Goal: Complete application form: Complete application form

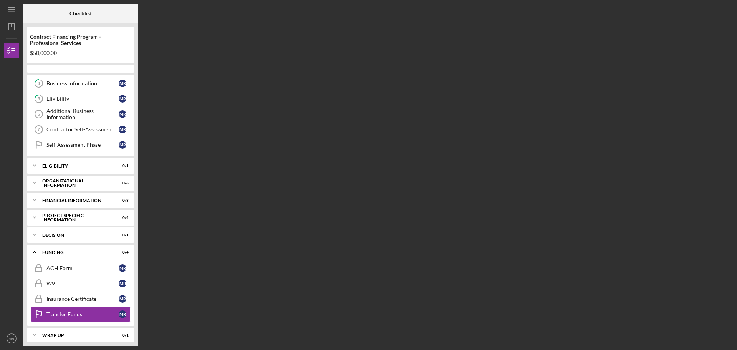
scroll to position [65, 0]
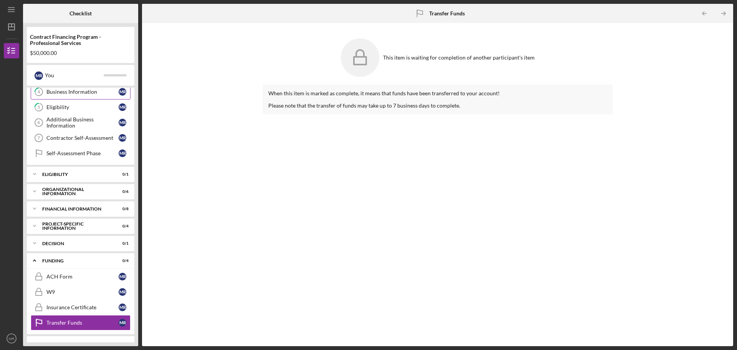
click at [82, 94] on div "Business Information" at bounding box center [82, 92] width 72 height 6
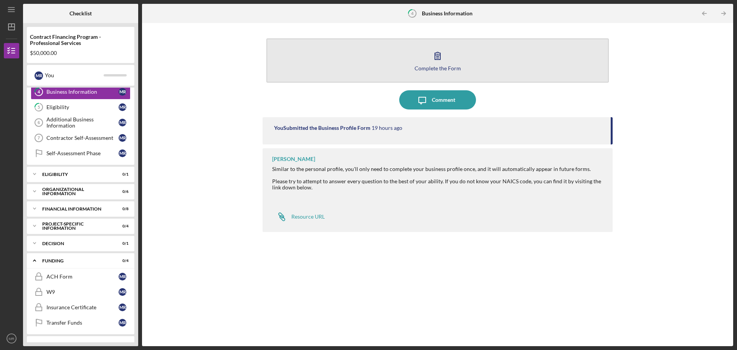
click at [437, 62] on icon "button" at bounding box center [437, 55] width 19 height 19
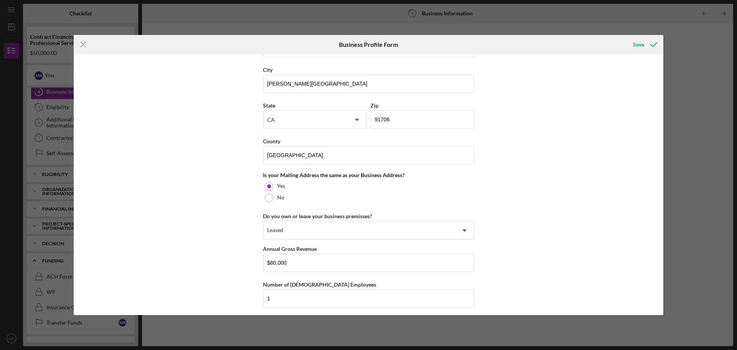
scroll to position [448, 0]
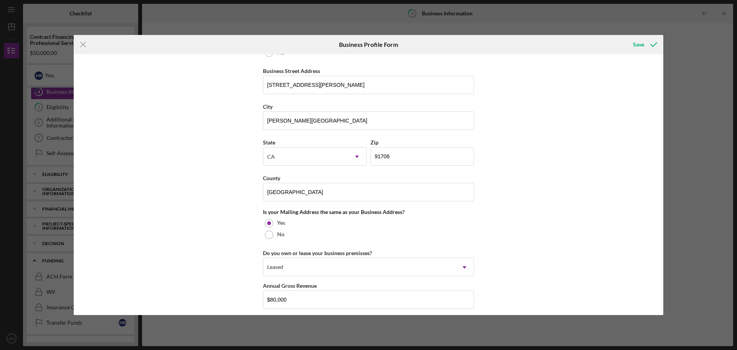
drag, startPoint x: 640, startPoint y: 46, endPoint x: 549, endPoint y: 52, distance: 91.5
click at [640, 46] on div "Save" at bounding box center [638, 44] width 11 height 15
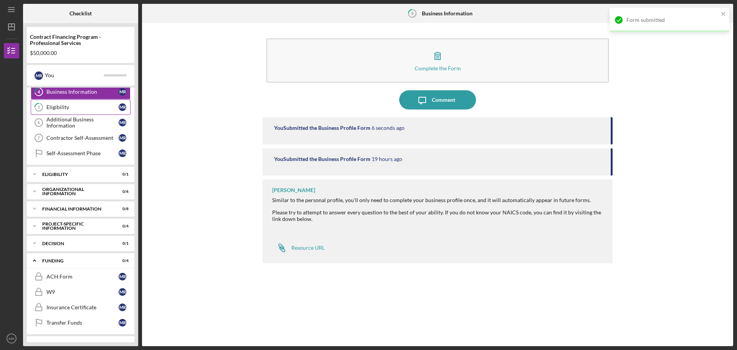
click at [48, 108] on div "Eligibility" at bounding box center [82, 107] width 72 height 6
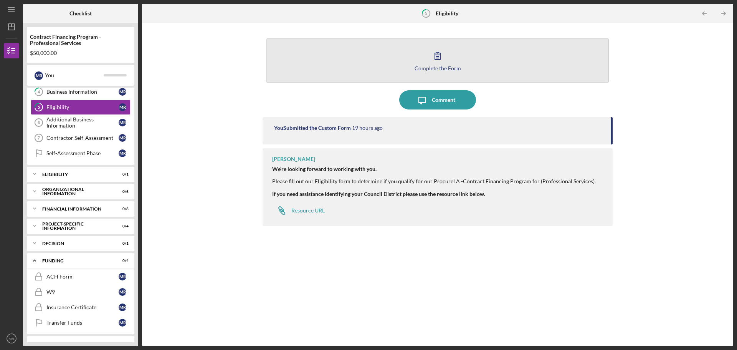
click at [435, 63] on icon "button" at bounding box center [437, 55] width 19 height 19
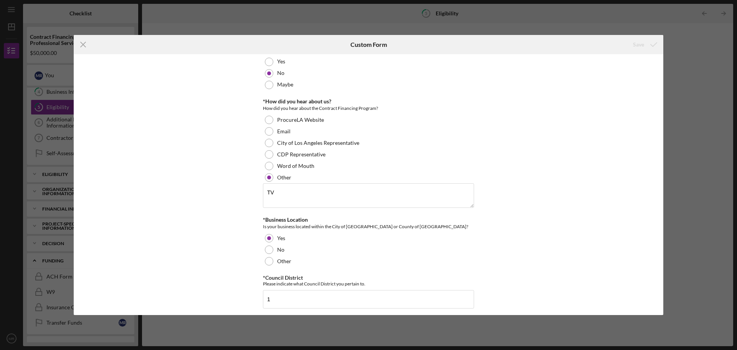
scroll to position [244, 0]
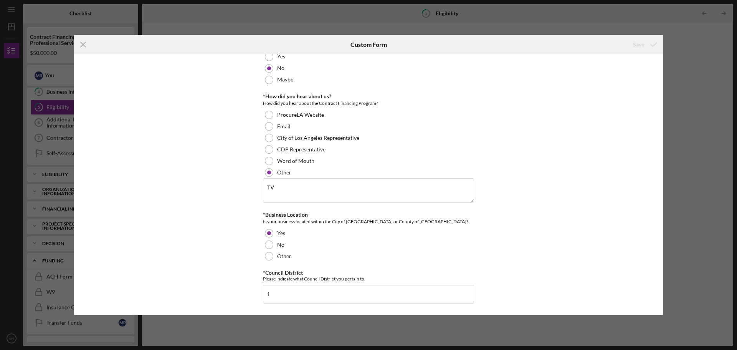
click at [634, 57] on div "*Contract with City of [GEOGRAPHIC_DATA] Do you currently have a contract with …" at bounding box center [369, 184] width 590 height 261
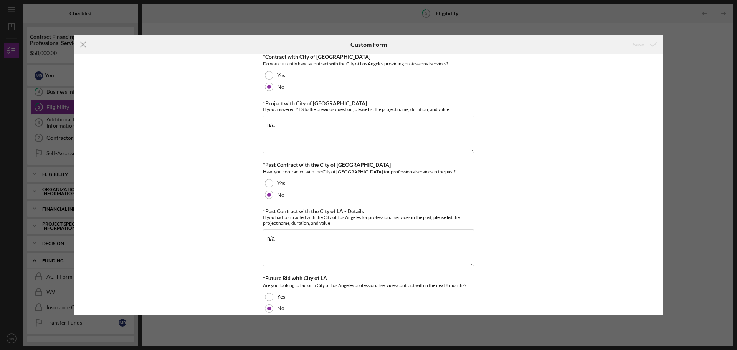
scroll to position [0, 0]
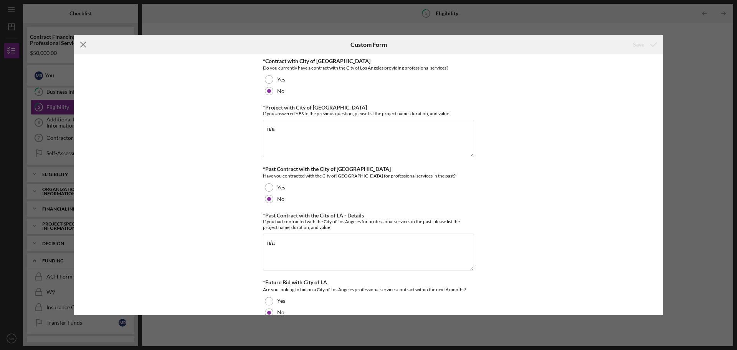
click at [78, 42] on icon "Icon/Menu Close" at bounding box center [83, 44] width 19 height 19
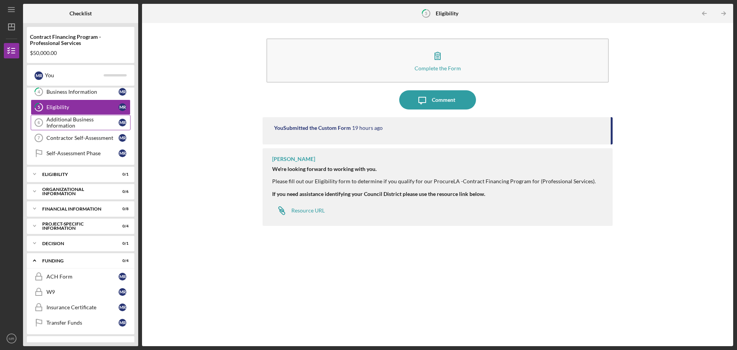
click at [53, 121] on div "Additional Business Information" at bounding box center [82, 122] width 72 height 12
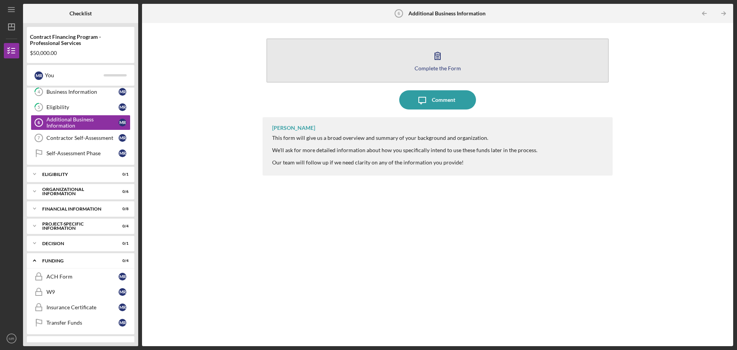
click at [427, 69] on div "Complete the Form" at bounding box center [438, 68] width 46 height 6
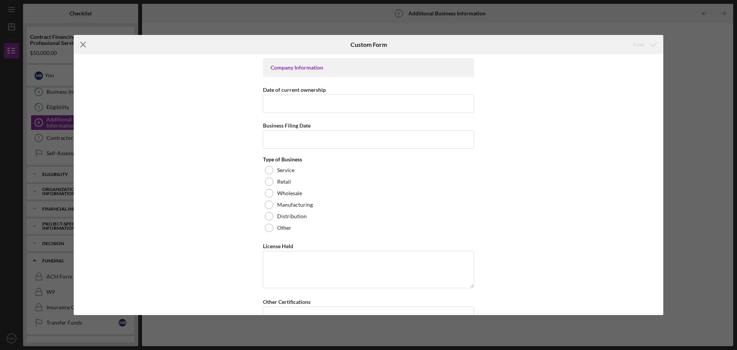
click at [83, 43] on icon "Icon/Menu Close" at bounding box center [83, 44] width 19 height 19
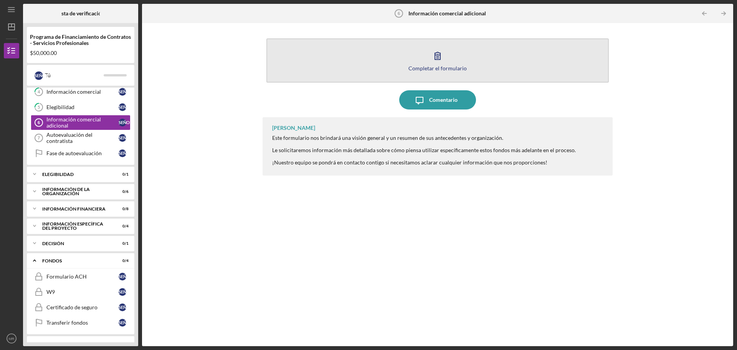
click at [436, 62] on icon "button" at bounding box center [437, 55] width 19 height 19
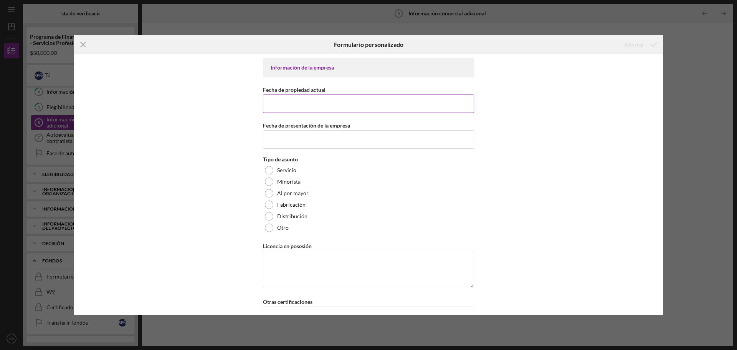
click at [297, 101] on input "Fecha de propiedad actual" at bounding box center [368, 103] width 211 height 18
click at [331, 102] on input "Fecha de propiedad actual" at bounding box center [368, 103] width 211 height 18
type input "[DATE]"
click at [331, 135] on input "Fecha de presentación de la empresa" at bounding box center [368, 139] width 211 height 18
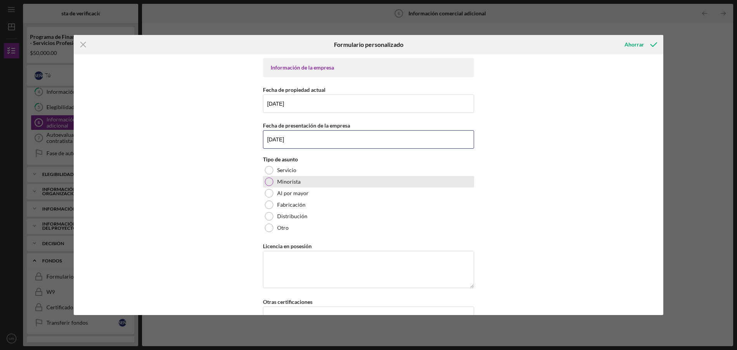
type input "[DATE]"
click at [389, 189] on div "Tipo de asunto Servicio Minorista Al por mayor Fabricación Distribución Otro" at bounding box center [368, 194] width 211 height 77
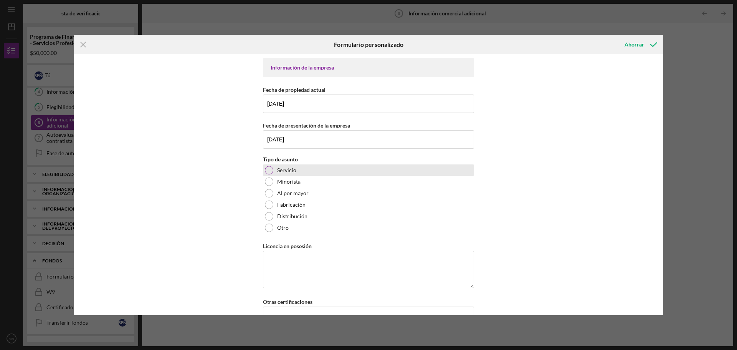
click at [263, 165] on div "Servicio" at bounding box center [368, 170] width 211 height 12
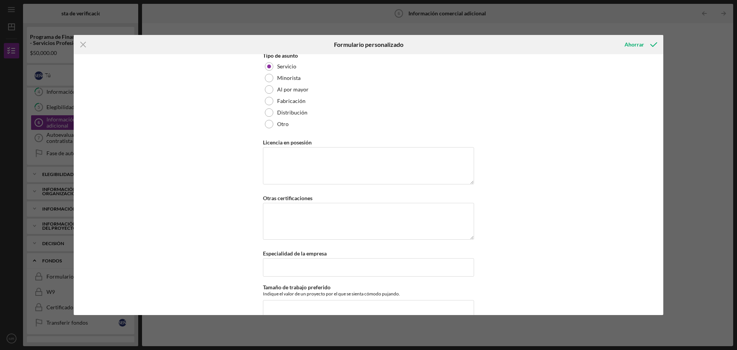
scroll to position [115, 0]
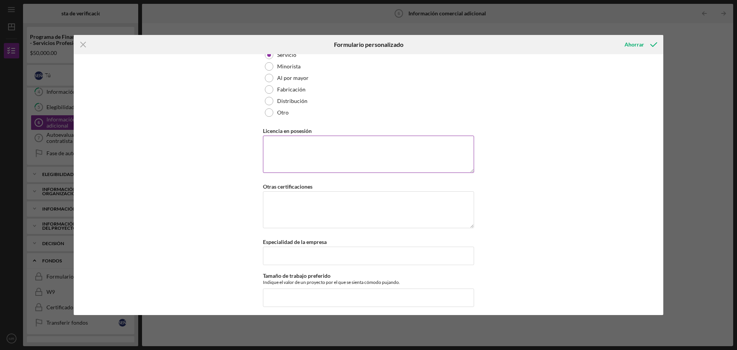
click at [303, 147] on textarea "Licencia en posesión" at bounding box center [368, 154] width 211 height 37
click at [335, 151] on textarea "Licencia en posesión" at bounding box center [368, 154] width 211 height 37
click at [554, 121] on div "Información de la empresa Fecha de propiedad actual [DATE] Fecha de presentació…" at bounding box center [369, 184] width 590 height 261
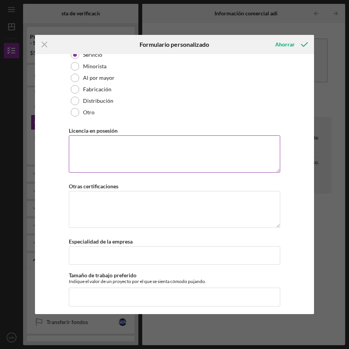
click at [81, 141] on textarea "Licencia en posesión" at bounding box center [174, 154] width 211 height 37
click at [91, 141] on textarea "Licencia en posesión" at bounding box center [174, 154] width 211 height 37
type textarea "l"
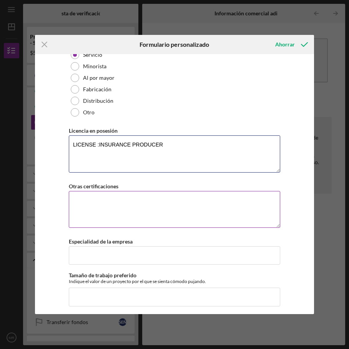
type textarea "LICENSE :INSURANCE PRODUCER"
click at [114, 206] on textarea "Otras certificaciones" at bounding box center [174, 209] width 211 height 37
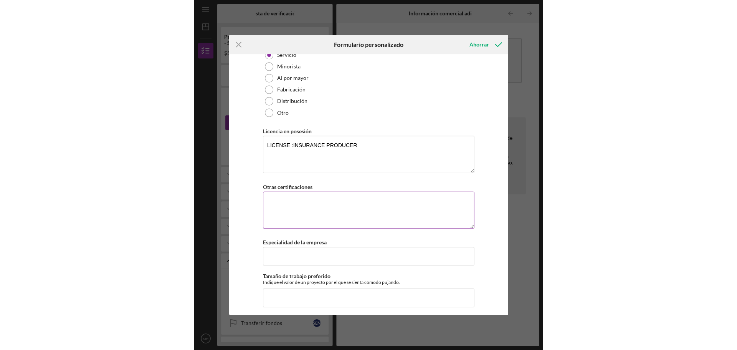
scroll to position [154, 0]
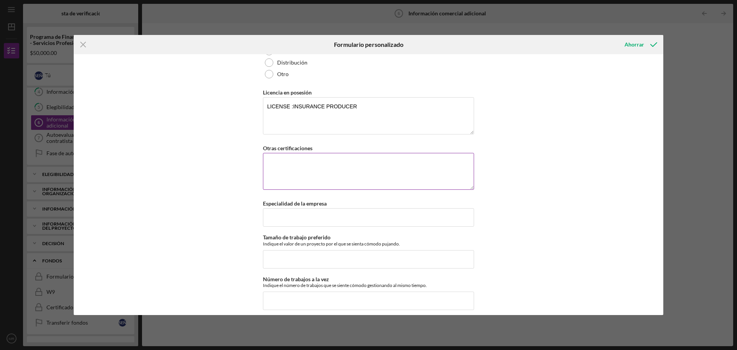
paste textarea "TAX PREPARER"
type textarea "TAX PREPARER"
click at [207, 142] on div "Información de la empresa Fecha de propiedad actual [DATE] Fecha de presentació…" at bounding box center [369, 184] width 590 height 261
click at [371, 108] on textarea "LICENSE :INSURANCE PRODUCER" at bounding box center [368, 115] width 211 height 37
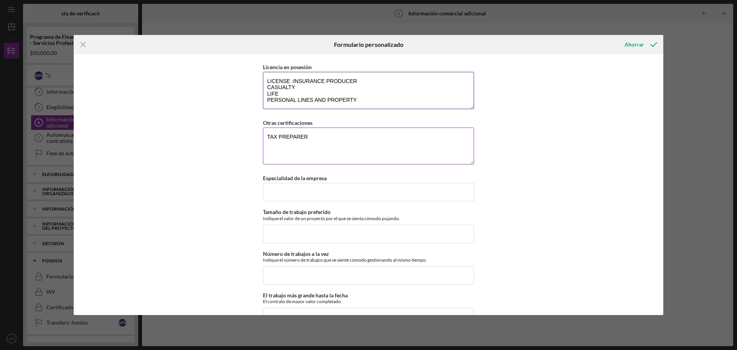
scroll to position [192, 0]
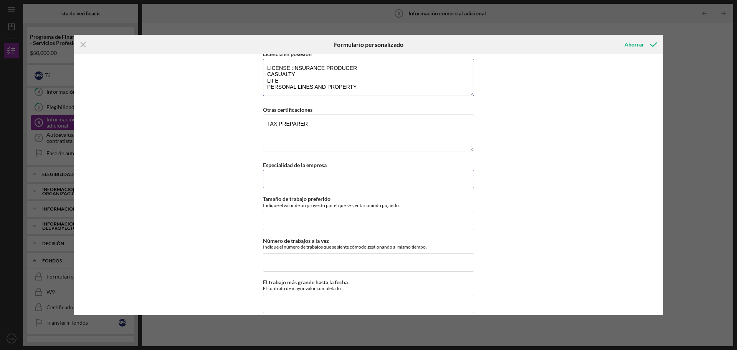
type textarea "LICENSE :INSURANCE PRODUCER CASUALTY LIFE PERSONAL LINES AND PROPERTY"
click at [306, 181] on input "Especialidad de la empresa" at bounding box center [368, 179] width 211 height 18
type input "INSURANCE"
click at [185, 196] on div "Información de la empresa Fecha de propiedad actual [DATE] Fecha de presentació…" at bounding box center [369, 184] width 590 height 261
click at [286, 258] on input "Número de trabajos a la vez" at bounding box center [368, 262] width 211 height 18
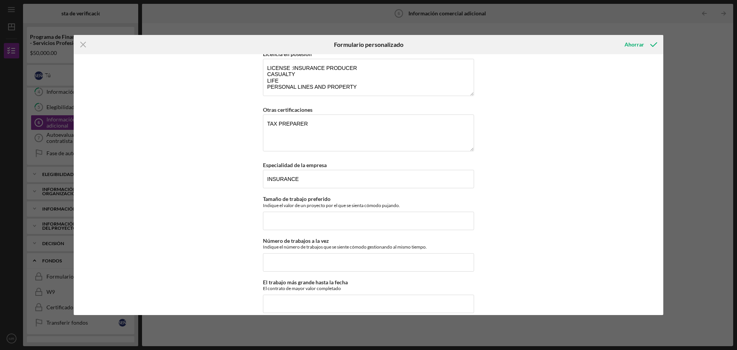
click at [165, 209] on div "Información de la empresa Fecha de propiedad actual [DATE] Fecha de presentació…" at bounding box center [369, 184] width 590 height 261
click at [268, 259] on input "Número de trabajos a la vez" at bounding box center [368, 262] width 211 height 18
type input "2"
click at [288, 222] on input "Tamaño de trabajo preferido" at bounding box center [368, 221] width 211 height 18
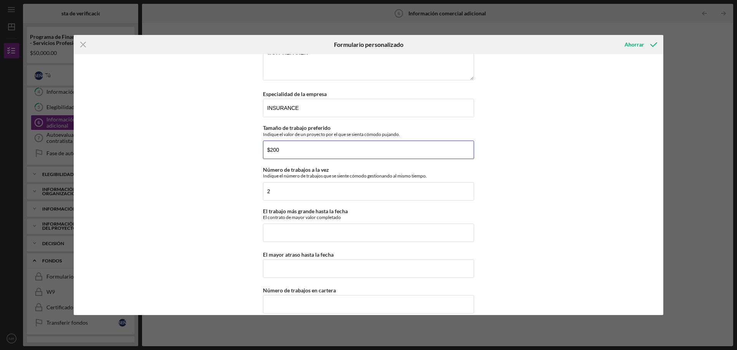
scroll to position [346, 0]
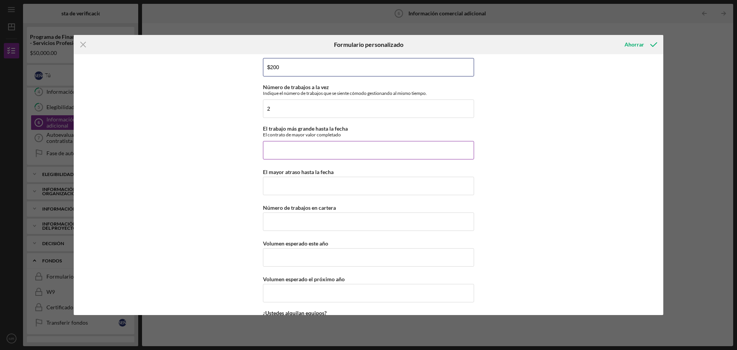
type input "$200"
click at [281, 157] on input "El trabajo más grande hasta la fecha" at bounding box center [368, 150] width 211 height 18
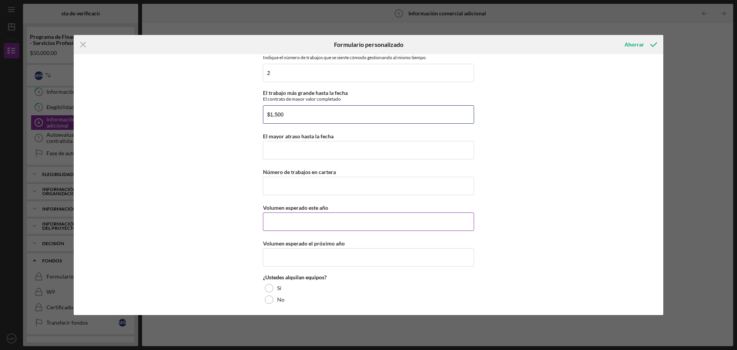
scroll to position [422, 0]
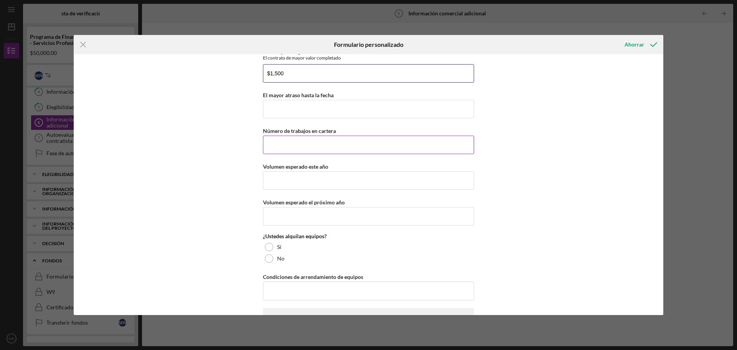
type input "$1,500"
click at [292, 149] on input "Número de trabajos en cartera" at bounding box center [368, 145] width 211 height 18
click at [229, 187] on div "Información de la empresa Fecha de propiedad actual [DATE] Fecha de presentació…" at bounding box center [369, 184] width 590 height 261
click at [277, 180] on input "Volumen esperado este año" at bounding box center [368, 180] width 211 height 18
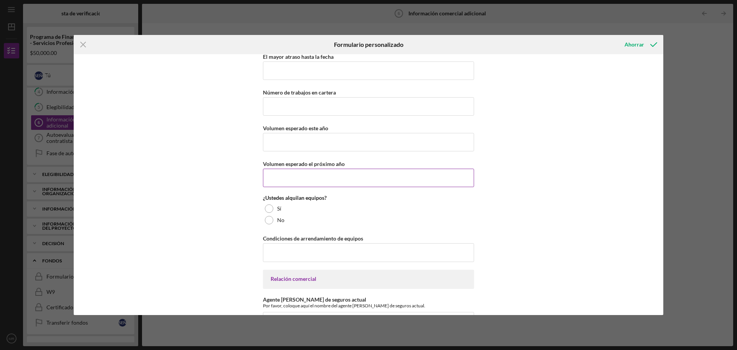
click at [275, 179] on input "Volumen esperado el próximo año" at bounding box center [368, 178] width 211 height 18
type input "$150,000"
click at [268, 218] on div at bounding box center [269, 220] width 8 height 8
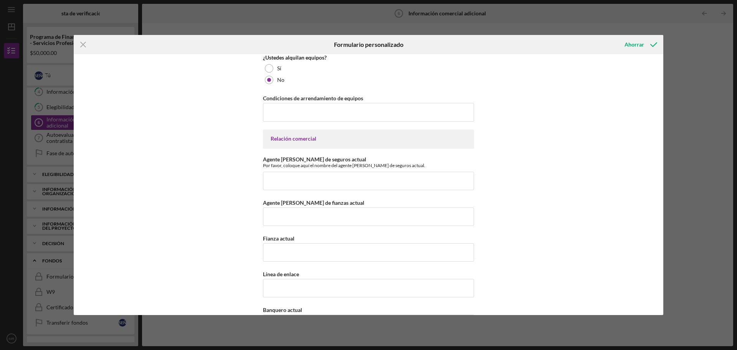
scroll to position [614, 0]
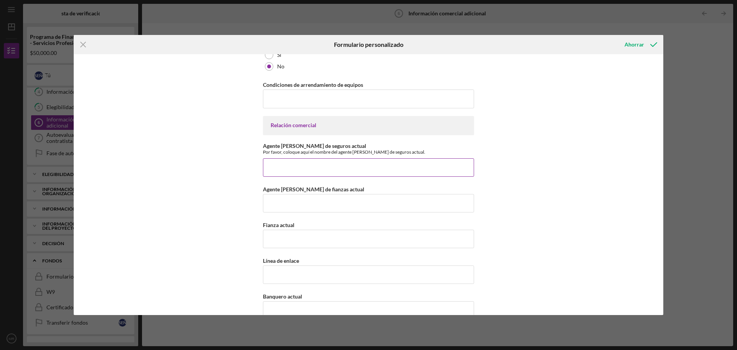
click at [279, 164] on input "Agente [PERSON_NAME] de seguros actual" at bounding box center [368, 167] width 211 height 18
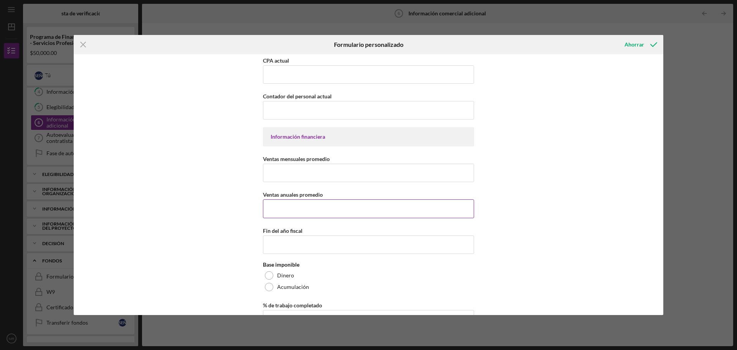
scroll to position [725, 0]
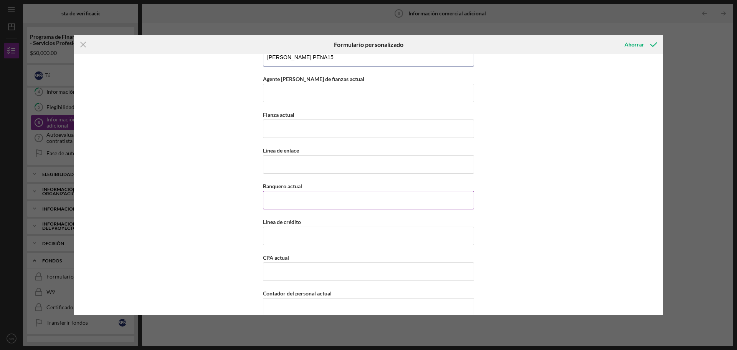
type input "[PERSON_NAME] PENA15"
click at [279, 204] on input "Banquero actual" at bounding box center [368, 200] width 211 height 18
click at [276, 202] on input "15000" at bounding box center [368, 200] width 211 height 18
click at [272, 200] on input "15000" at bounding box center [368, 200] width 211 height 18
drag, startPoint x: 285, startPoint y: 202, endPoint x: 246, endPoint y: 203, distance: 39.2
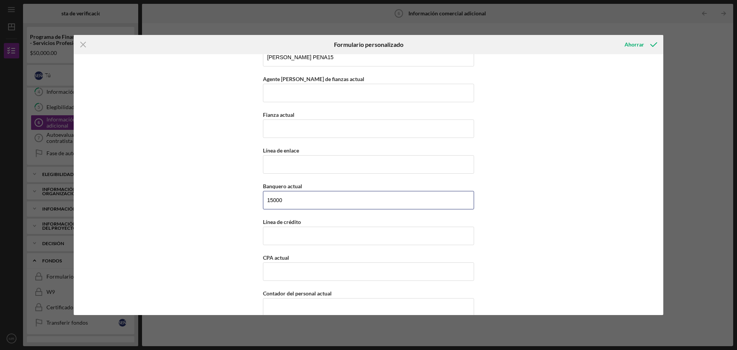
click at [246, 203] on div "Información de la empresa Fecha de propiedad actual [DATE] Fecha de presentació…" at bounding box center [369, 184] width 590 height 261
click at [273, 200] on input "20000" at bounding box center [368, 200] width 211 height 18
type input "20000"
click at [230, 238] on div "Información de la empresa Fecha de propiedad actual [DATE] Fecha de presentació…" at bounding box center [369, 184] width 590 height 261
drag, startPoint x: 293, startPoint y: 196, endPoint x: 175, endPoint y: 199, distance: 117.5
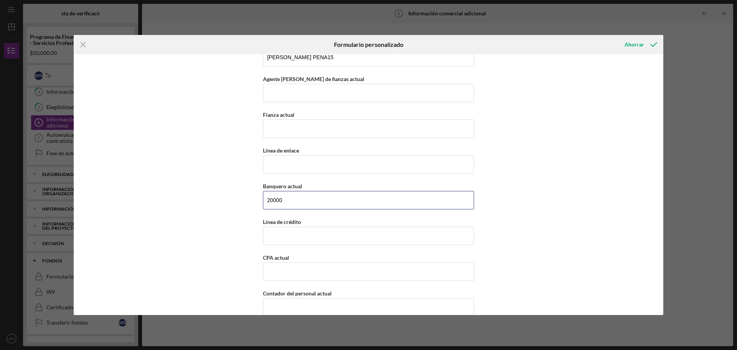
click at [175, 199] on div "Información de la empresa Fecha de propiedad actual [DATE] Fecha de presentació…" at bounding box center [369, 184] width 590 height 261
click at [180, 123] on div "Información de la empresa Fecha de propiedad actual [DATE] Fecha de presentació…" at bounding box center [369, 184] width 590 height 261
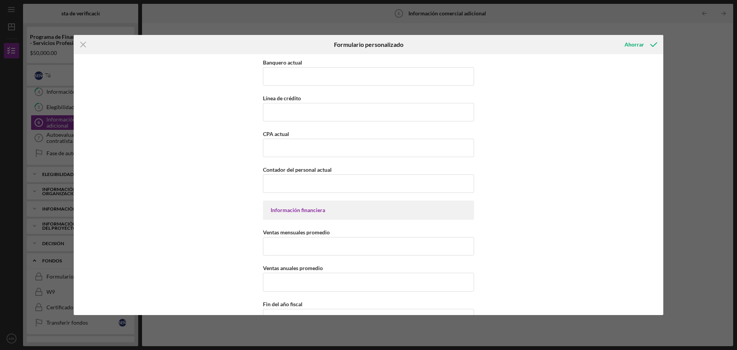
scroll to position [917, 0]
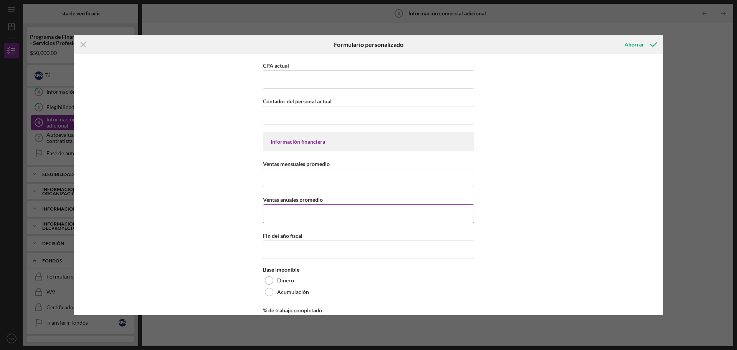
click at [287, 211] on input "Ventas anuales promedio" at bounding box center [368, 213] width 211 height 18
click at [298, 175] on input "Ventas mensuales promedio" at bounding box center [368, 178] width 211 height 18
type input "$20,000"
click at [276, 212] on input "Ventas anuales promedio" at bounding box center [368, 213] width 211 height 18
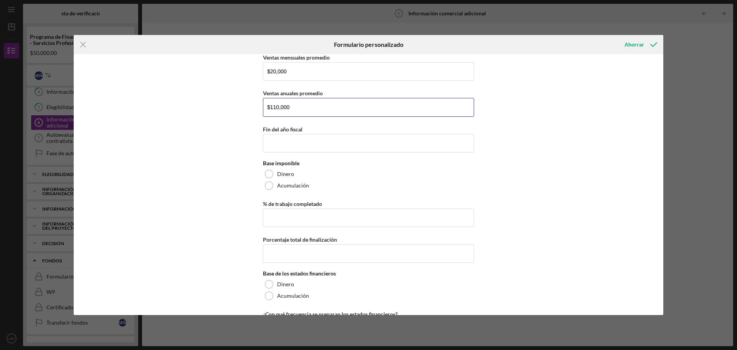
scroll to position [1070, 0]
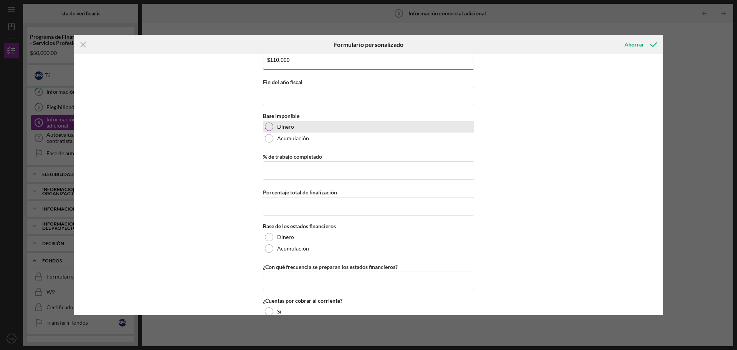
type input "$110,000"
click at [267, 124] on div at bounding box center [269, 126] width 8 height 8
click at [285, 169] on input "% de trabajo completado" at bounding box center [368, 170] width 211 height 18
click at [222, 159] on div "Información de la empresa Fecha de propiedad actual [DATE] Fecha de presentació…" at bounding box center [369, 184] width 590 height 261
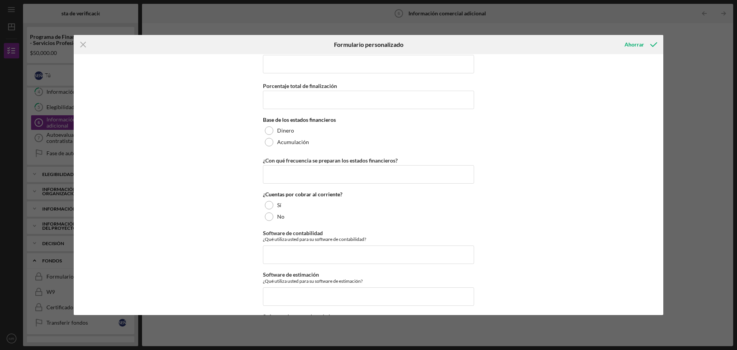
scroll to position [1185, 0]
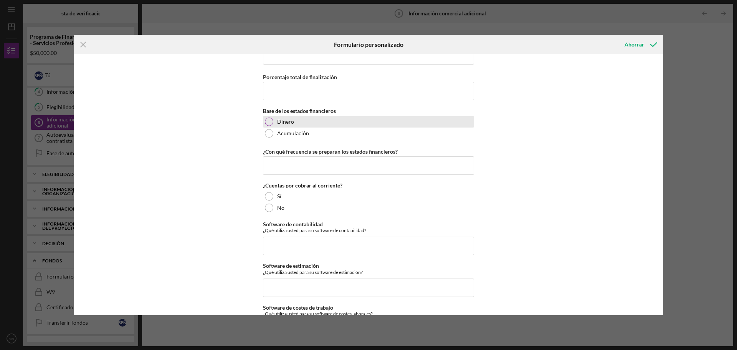
click at [265, 121] on div at bounding box center [269, 121] width 8 height 8
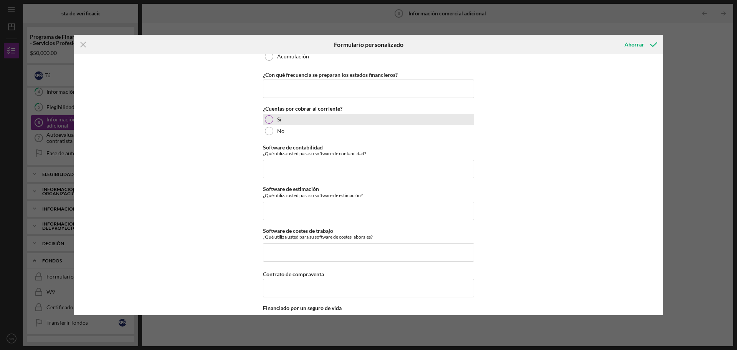
click at [265, 117] on div at bounding box center [269, 119] width 8 height 8
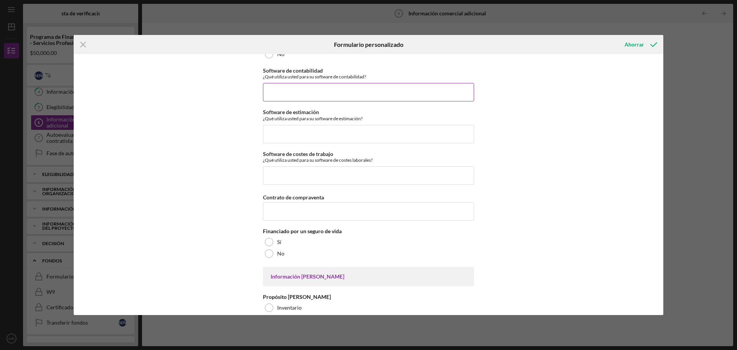
click at [273, 97] on input "Software de contabilidad" at bounding box center [368, 92] width 211 height 18
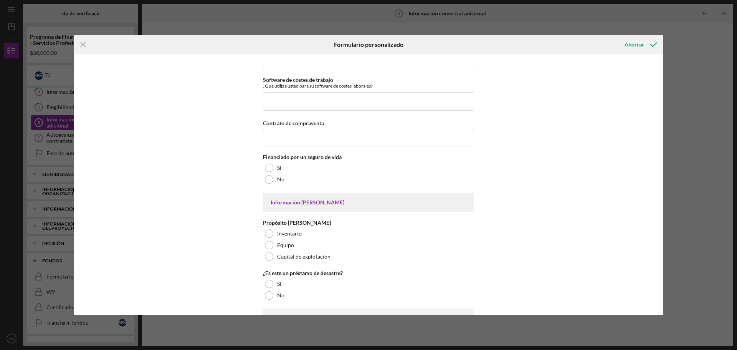
scroll to position [1416, 0]
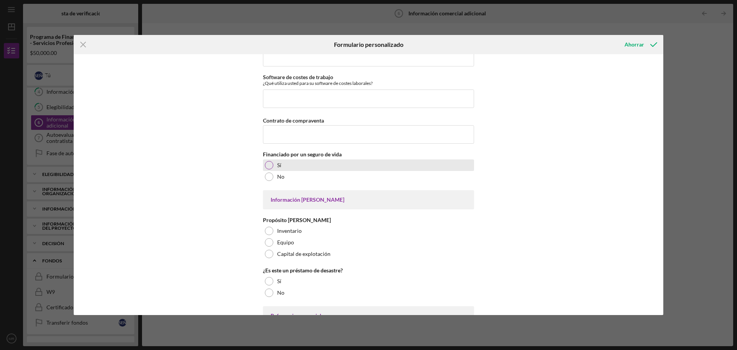
click at [268, 167] on div at bounding box center [269, 165] width 8 height 8
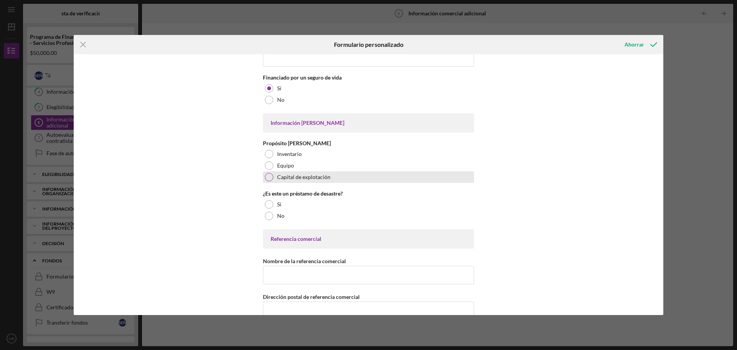
click at [266, 174] on div at bounding box center [269, 177] width 8 height 8
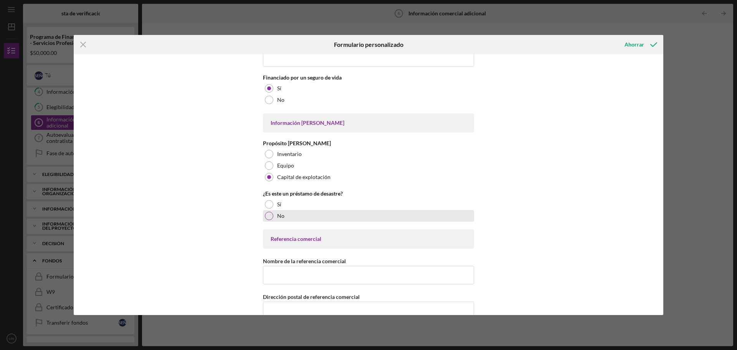
click at [268, 216] on div at bounding box center [269, 216] width 8 height 8
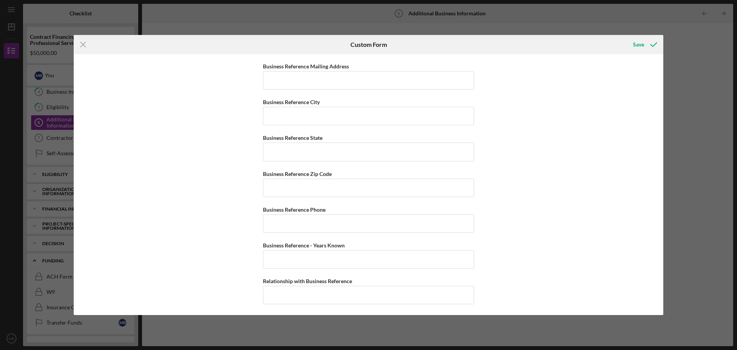
scroll to position [1724, 0]
click at [501, 164] on div "Company Information Date of current ownership [DATE] Business Filing Date [DATE…" at bounding box center [369, 184] width 590 height 261
click at [642, 49] on div "Save" at bounding box center [638, 44] width 11 height 15
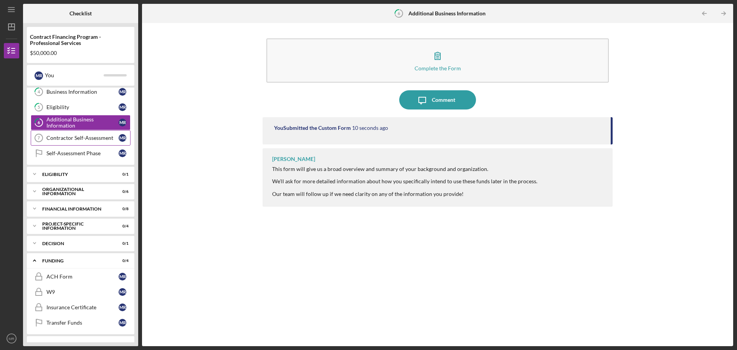
click at [74, 140] on div "Contractor Self-Assessment" at bounding box center [82, 138] width 72 height 6
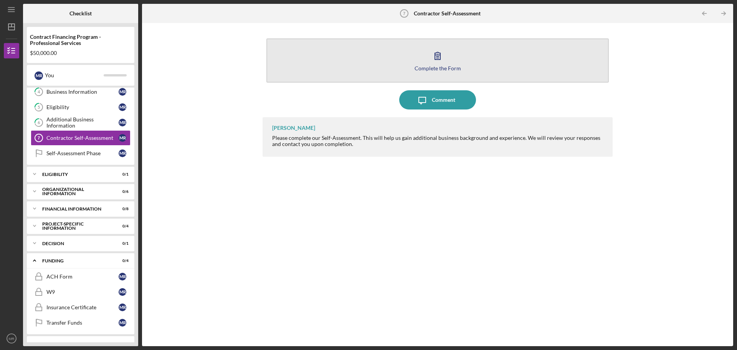
click at [441, 64] on icon "button" at bounding box center [437, 55] width 19 height 19
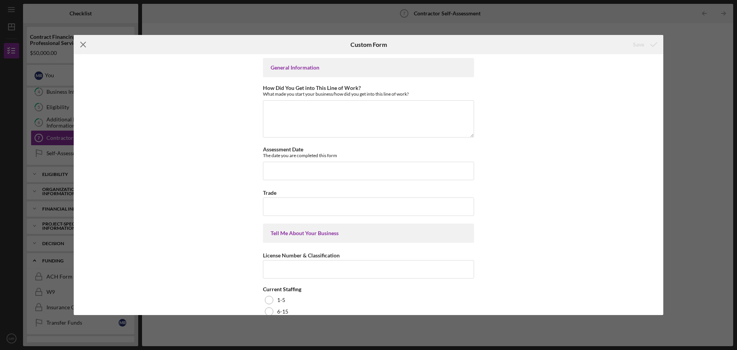
click at [84, 46] on line at bounding box center [83, 44] width 5 height 5
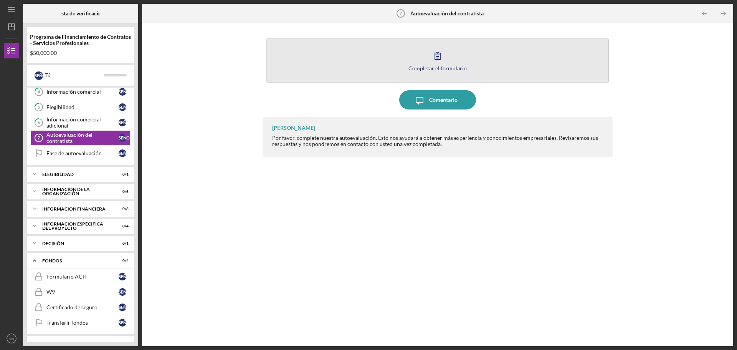
click at [427, 58] on button "Completar el formulario Forma" at bounding box center [437, 60] width 342 height 44
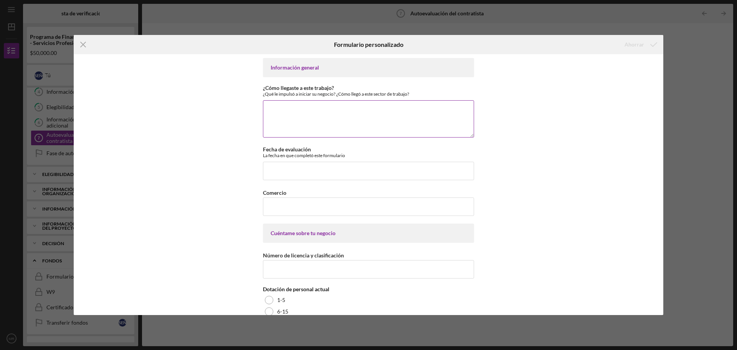
click at [292, 113] on textarea "¿Cómo llegaste a este trabajo?" at bounding box center [368, 118] width 211 height 37
paste textarea "I started in a call center, I became very interested in the insurance industry …"
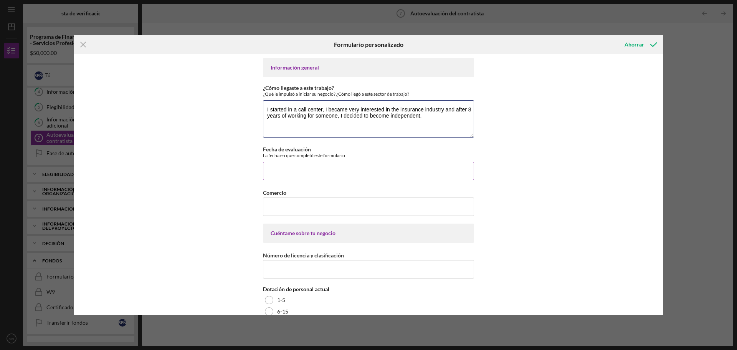
type textarea "I started in a call center, I became very interested in the insurance industry …"
click at [295, 173] on input "Fecha de evaluación" at bounding box center [368, 171] width 211 height 18
type input "[DATE]"
click at [213, 183] on div "Información general ¿Cómo llegaste a este trabajo? ¿Qué le impulsó a iniciar su…" at bounding box center [369, 184] width 590 height 261
click at [286, 215] on input "Comercio" at bounding box center [368, 206] width 211 height 18
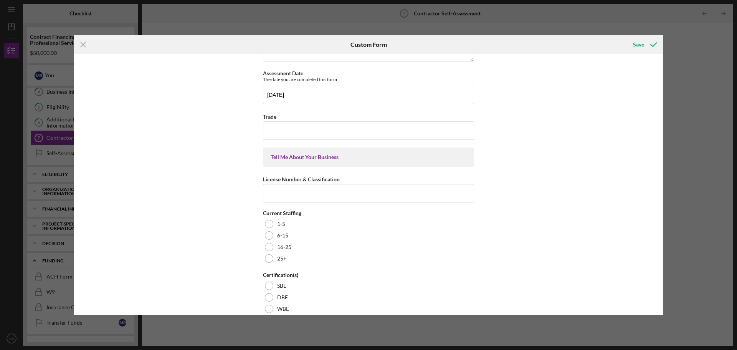
scroll to position [77, 0]
click at [275, 127] on input "Trade" at bounding box center [368, 130] width 211 height 18
type input "i"
drag, startPoint x: 324, startPoint y: 196, endPoint x: 268, endPoint y: 198, distance: 55.7
click at [256, 197] on div "General Information How Did You Get into This Line of Work? What made you start…" at bounding box center [369, 184] width 590 height 261
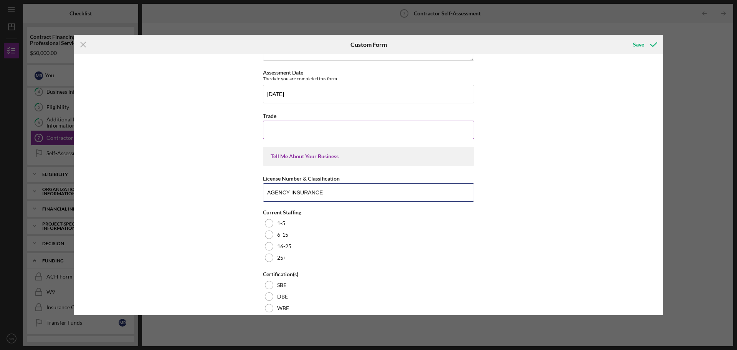
type input "AGENCY INSURANCE"
paste input "AGENCY INSURANCE"
type input "AGENCY INSURANCE"
drag, startPoint x: 329, startPoint y: 196, endPoint x: 180, endPoint y: 190, distance: 149.1
click at [180, 190] on div "General Information How Did You Get into This Line of Work? What made you start…" at bounding box center [369, 184] width 590 height 261
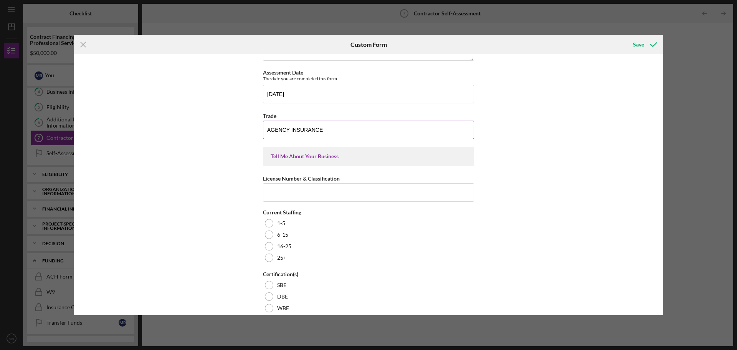
click at [331, 134] on input "AGENCY INSURANCE" at bounding box center [368, 130] width 211 height 18
type input "AGENCY INSURANCE AND TAX"
click at [139, 200] on div "General Information How Did You Get into This Line of Work? What made you start…" at bounding box center [369, 184] width 590 height 261
click at [301, 192] on input "License Number & Classification" at bounding box center [368, 192] width 211 height 18
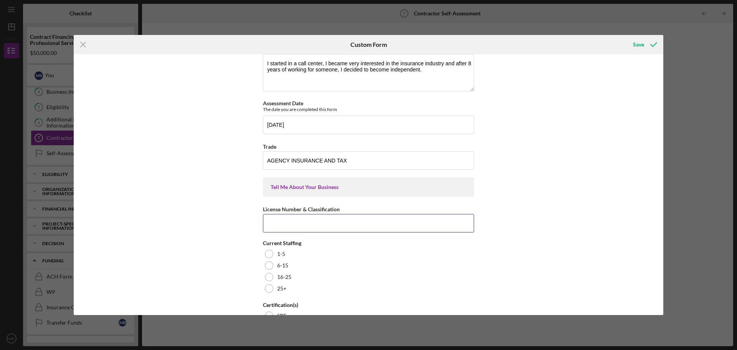
scroll to position [38, 0]
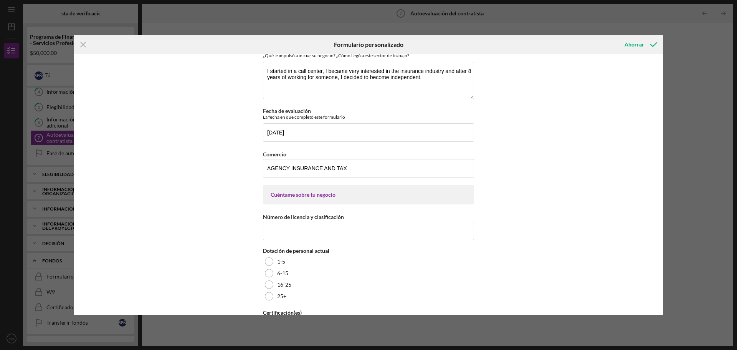
click at [604, 121] on div "Información general ¿Cómo llegaste a este trabajo? ¿Qué le impulsó a iniciar su…" at bounding box center [369, 184] width 590 height 261
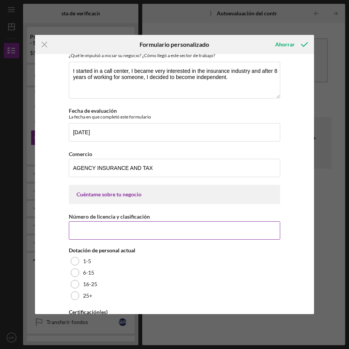
paste input "License # 4085198"
type input "License # 4085198"
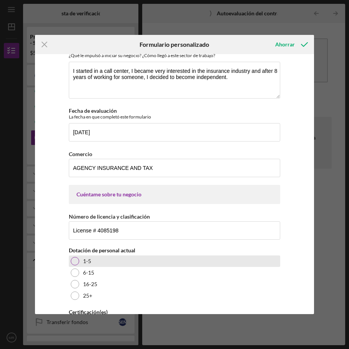
drag, startPoint x: 228, startPoint y: 263, endPoint x: 218, endPoint y: 260, distance: 10.9
click at [228, 263] on div "1-5" at bounding box center [174, 262] width 211 height 12
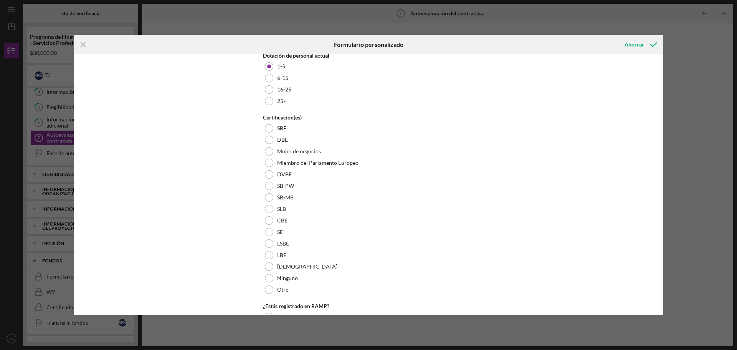
scroll to position [230, 0]
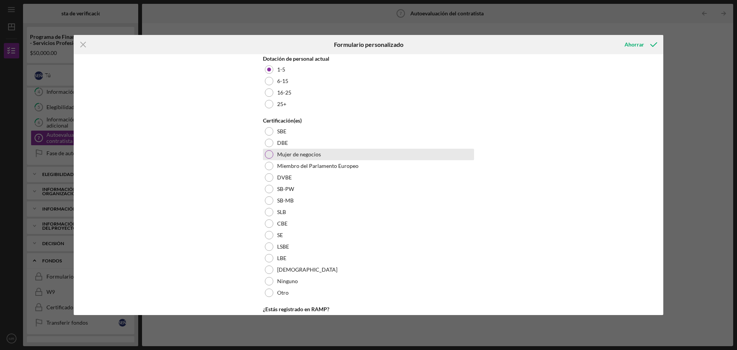
click at [270, 152] on div at bounding box center [269, 154] width 8 height 8
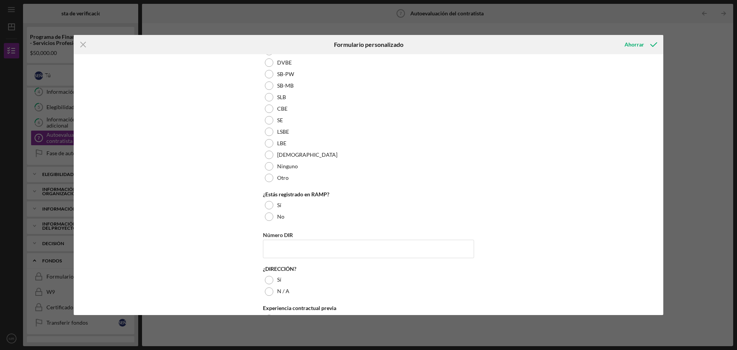
scroll to position [346, 0]
click at [267, 213] on div at bounding box center [269, 216] width 8 height 8
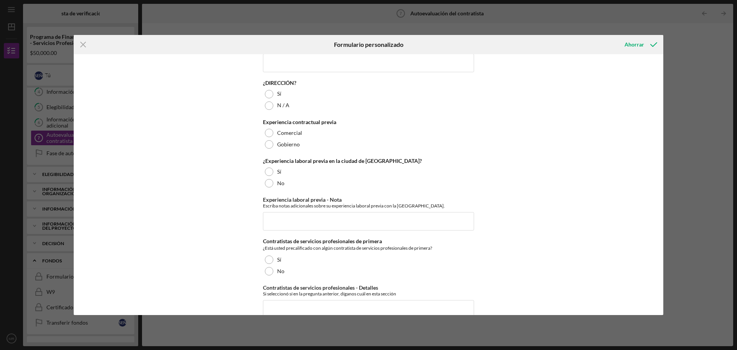
scroll to position [538, 0]
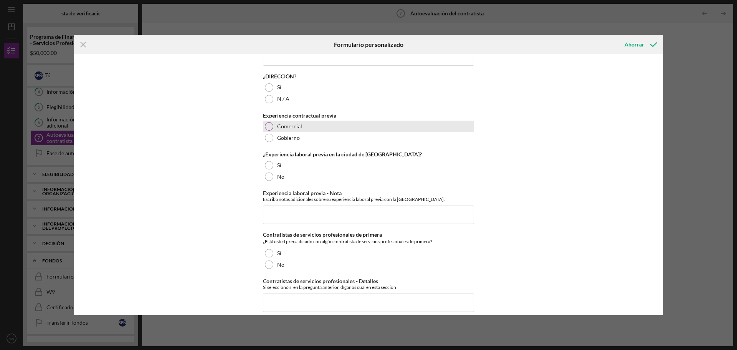
click at [265, 128] on div at bounding box center [269, 126] width 8 height 8
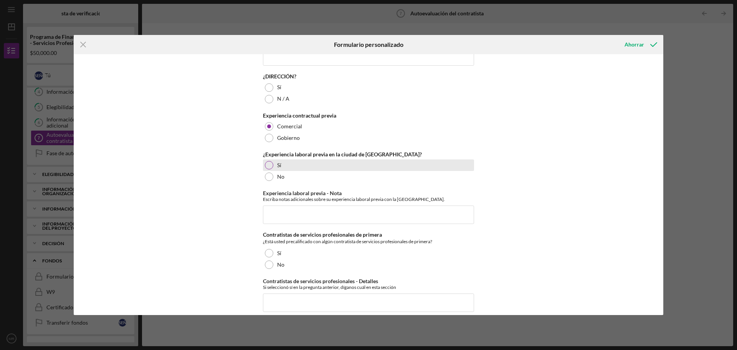
click at [269, 162] on div at bounding box center [269, 165] width 8 height 8
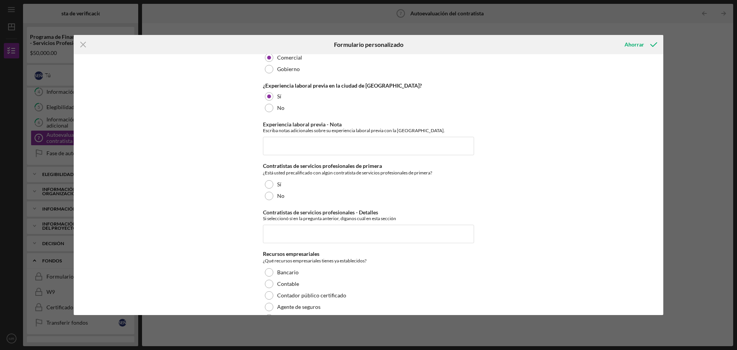
scroll to position [614, 0]
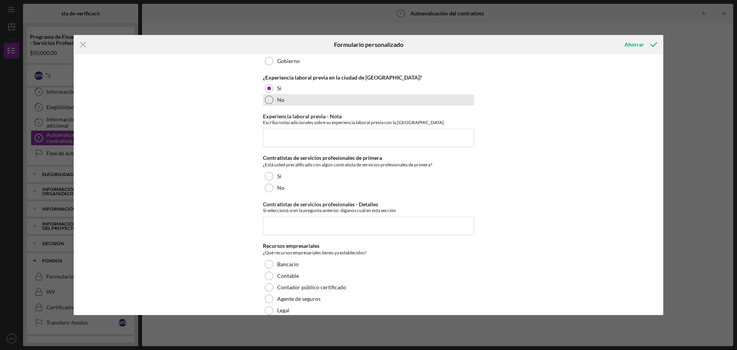
click at [267, 99] on div at bounding box center [269, 100] width 8 height 8
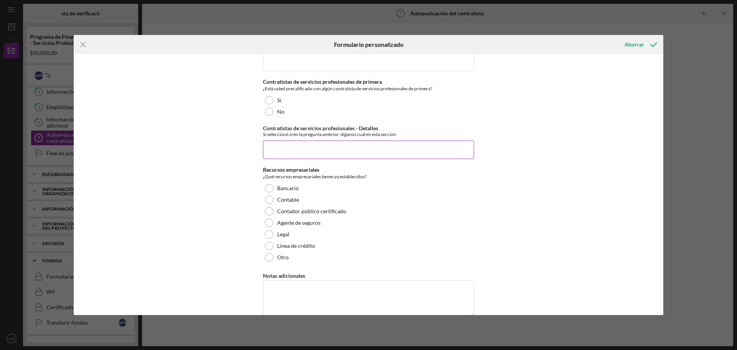
scroll to position [691, 0]
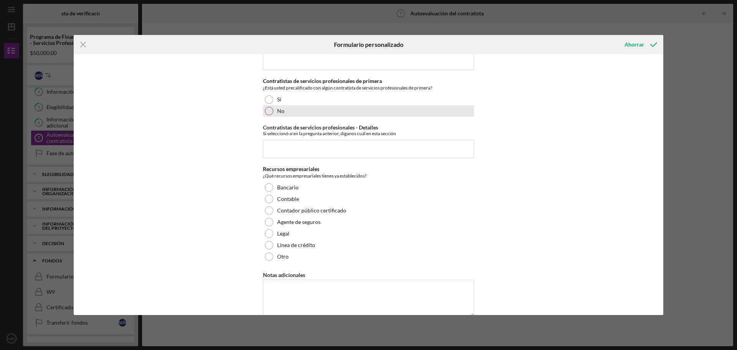
click at [269, 113] on div at bounding box center [269, 111] width 8 height 8
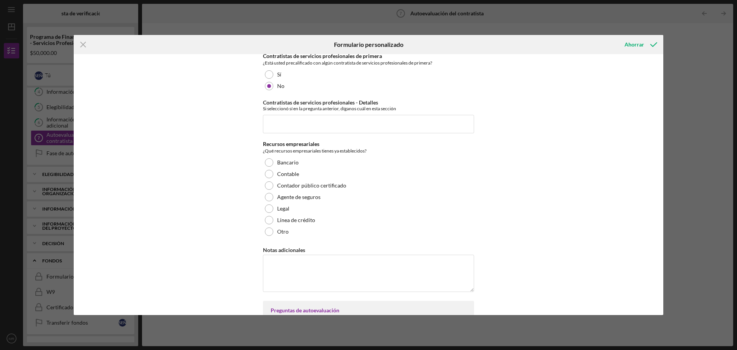
scroll to position [730, 0]
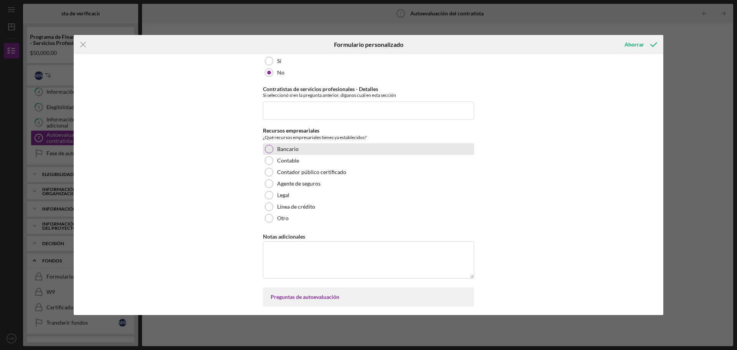
click at [266, 146] on div at bounding box center [269, 149] width 8 height 8
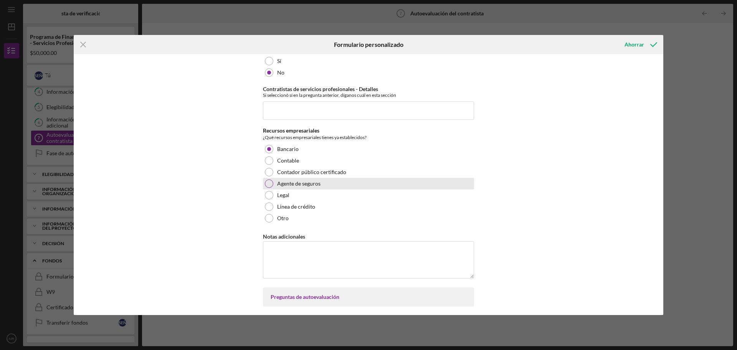
click at [267, 183] on div at bounding box center [269, 183] width 8 height 8
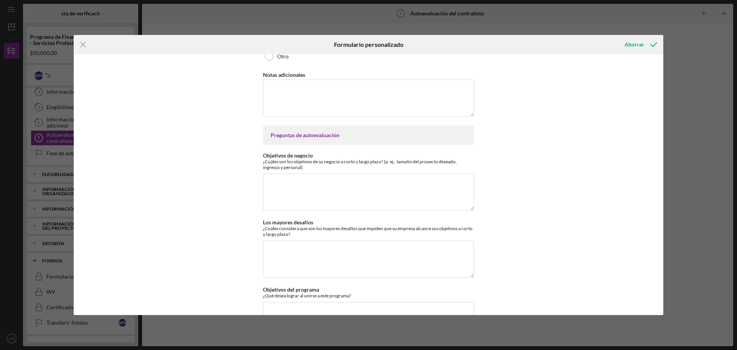
scroll to position [922, 0]
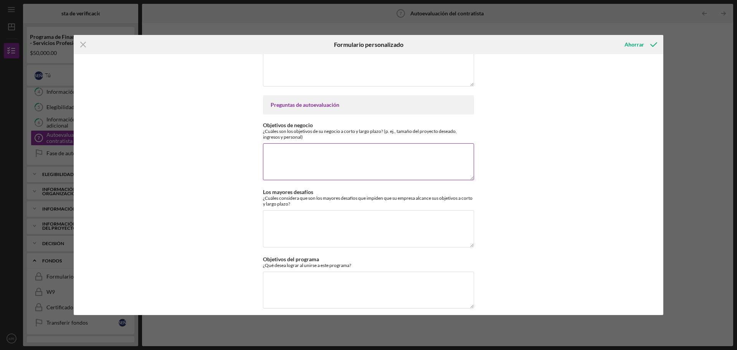
paste textarea "MY GOAL IS TO BE ABLE TO RUN TOP IN SERVICE AND PRICES IN MY AREA, HIRE STAFF, …"
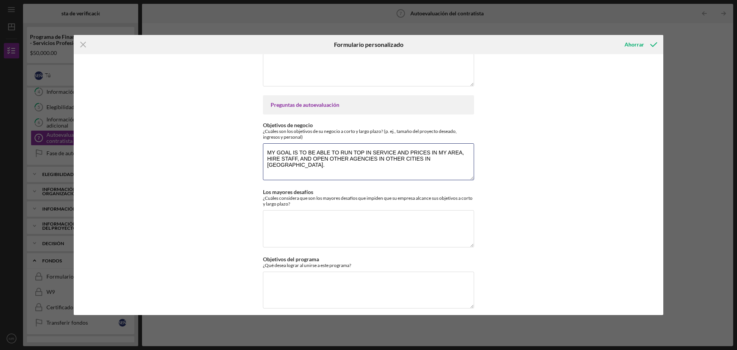
type textarea "MY GOAL IS TO BE ABLE TO RUN TOP IN SERVICE AND PRICES IN MY AREA, HIRE STAFF, …"
click at [212, 193] on div "Información general ¿Cómo llegaste a este trabajo? ¿Qué le impulsó a iniciar su…" at bounding box center [369, 184] width 590 height 261
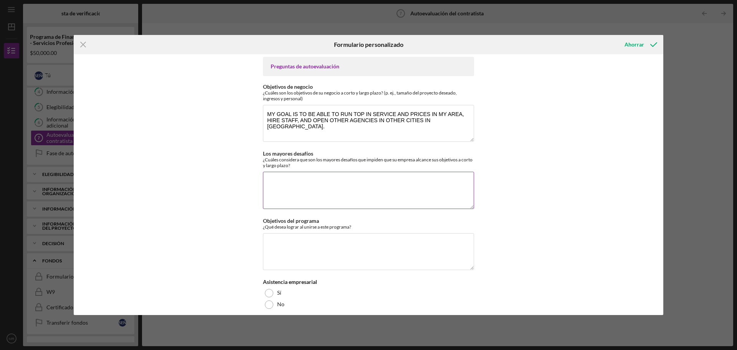
click at [367, 177] on textarea "Los mayores desafíos" at bounding box center [368, 190] width 211 height 37
paste textarea "THE ECONOMY OF THIS MOMENT AT THE STATE LEVEL"
type textarea "THE ECONOMY OF THIS MOMENT AT THE STATE LEVEL"
click at [193, 126] on div "Información general ¿Cómo llegaste a este trabajo? ¿Qué le impulsó a iniciar su…" at bounding box center [369, 184] width 590 height 261
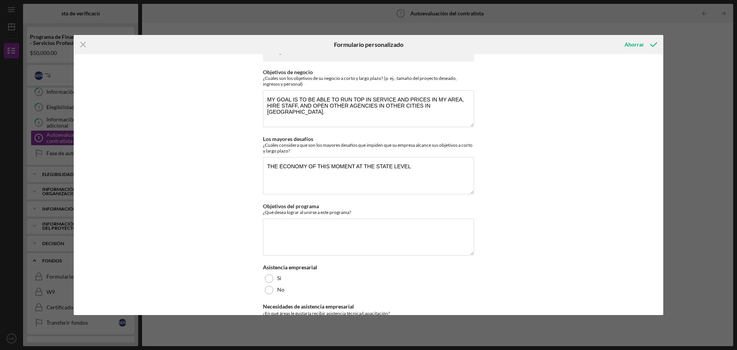
scroll to position [998, 0]
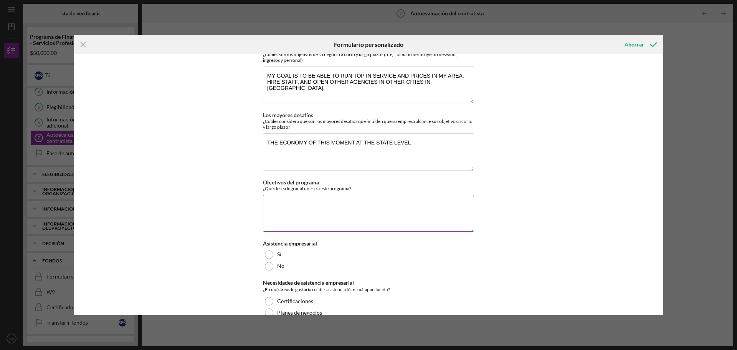
click at [271, 208] on textarea "Objetivos del programa" at bounding box center [368, 213] width 211 height 37
paste textarea "SUPPORT FOR THE GROWTH OF MY COMPANY"
type textarea "SUPPORT FOR THE GROWTH OF MY COMPANY"
click at [240, 126] on div "Información general ¿Cómo llegaste a este trabajo? ¿Qué le impulsó a iniciar su…" at bounding box center [369, 184] width 590 height 261
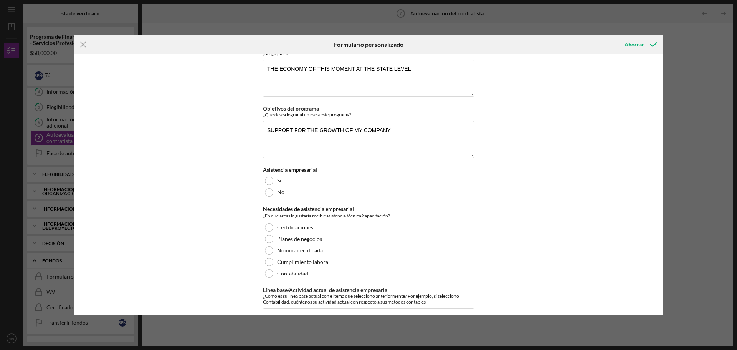
scroll to position [1075, 0]
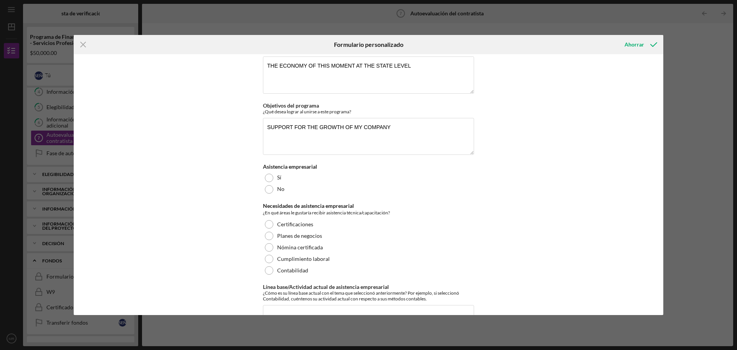
drag, startPoint x: 266, startPoint y: 177, endPoint x: 257, endPoint y: 176, distance: 8.9
click at [266, 177] on div at bounding box center [269, 178] width 8 height 8
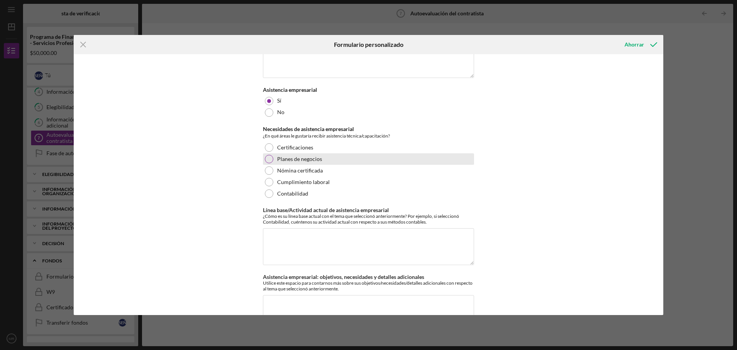
click at [269, 158] on div at bounding box center [269, 159] width 8 height 8
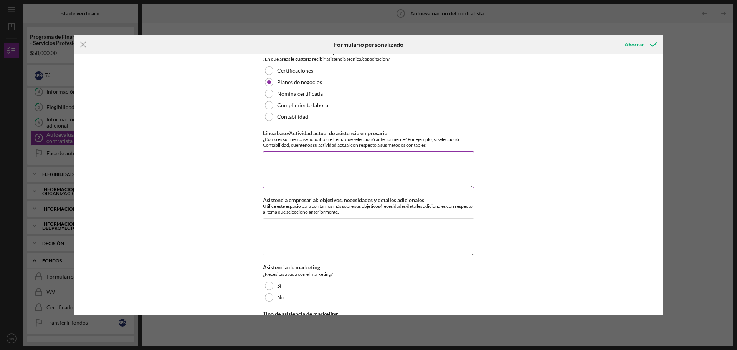
scroll to position [1190, 0]
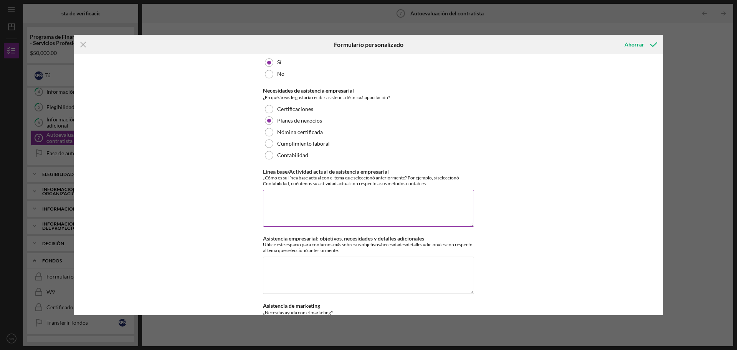
paste textarea "I WOULD LIKE ADVICE ON CURRENT BUSINESS TOOLS"
click at [531, 151] on div "Información general ¿Cómo llegaste a este trabajo? ¿Qué le impulsó a iniciar su…" at bounding box center [369, 184] width 590 height 261
click at [416, 204] on textarea "I WOULD LIKE ADVICE ON CURRENT BUSINESS TOOLS" at bounding box center [368, 208] width 211 height 37
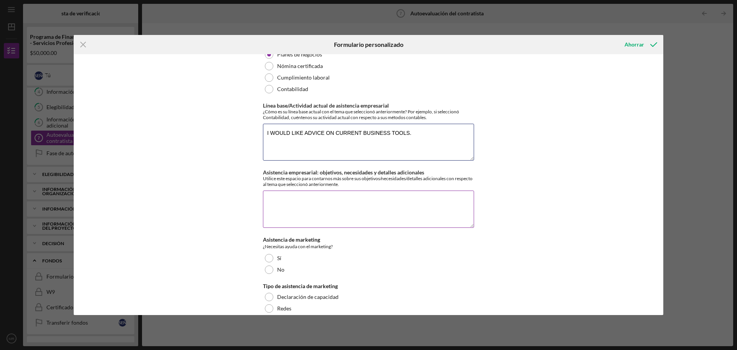
scroll to position [1267, 0]
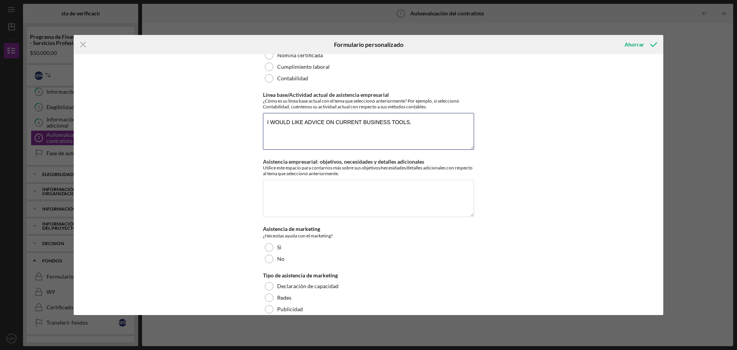
type textarea "I WOULD LIKE ADVICE ON CURRENT BUSINESS TOOLS."
paste textarea "I WANT TO UPDATE MYSELF ON ANY GROWTH METHOD AT THIS MOMENT."
type textarea "I WANT TO UPDATE MYSELF ON ANY GROWTH METHOD AT THIS MOMENT."
click at [211, 182] on div "Información general ¿Cómo llegaste a este trabajo? ¿Qué le impulsó a iniciar su…" at bounding box center [369, 184] width 590 height 261
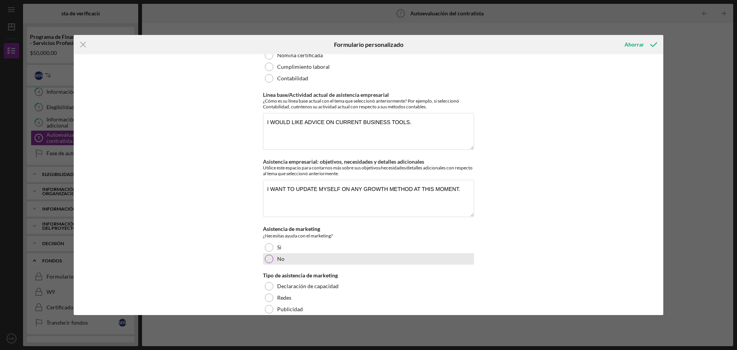
click at [270, 258] on div at bounding box center [269, 259] width 8 height 8
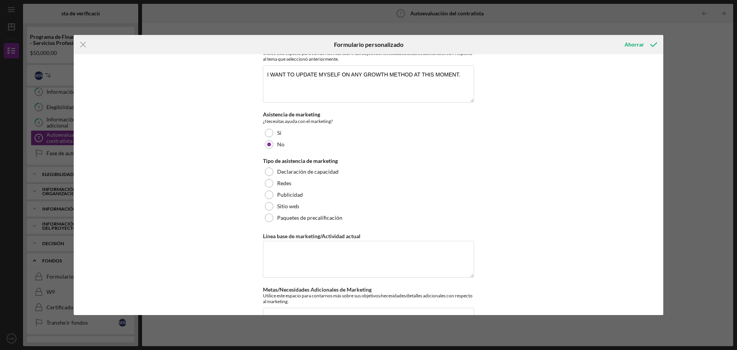
scroll to position [1382, 0]
click at [268, 131] on div at bounding box center [269, 132] width 8 height 8
click at [267, 183] on div at bounding box center [269, 182] width 8 height 8
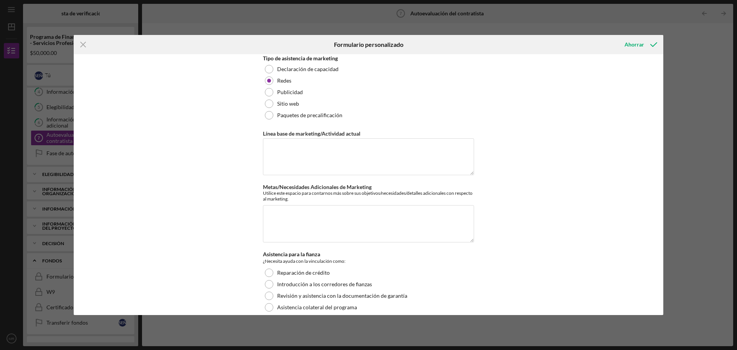
scroll to position [1497, 0]
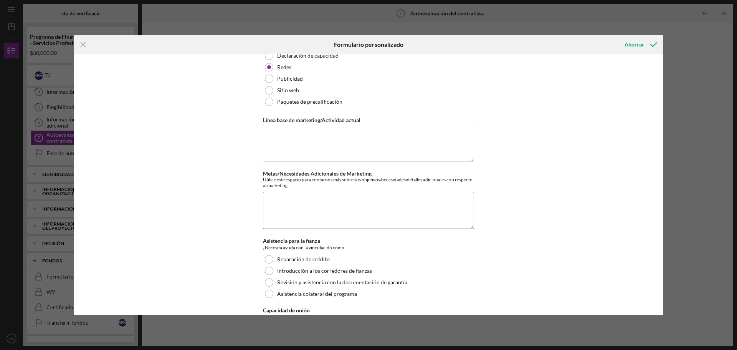
paste textarea "MARKETING IS ESSENTIAL FOR BUSINESSES, BUT I WANT TO LEARN KEY POINTS FOR IT."
type textarea "MARKETING IS ESSENTIAL FOR BUSINESSES, BUT I WANT TO LEARN KEY POINTS FOR IT."
click at [221, 130] on div "Información general ¿Cómo llegaste a este trabajo? ¿Qué le impulsó a iniciar su…" at bounding box center [369, 184] width 590 height 261
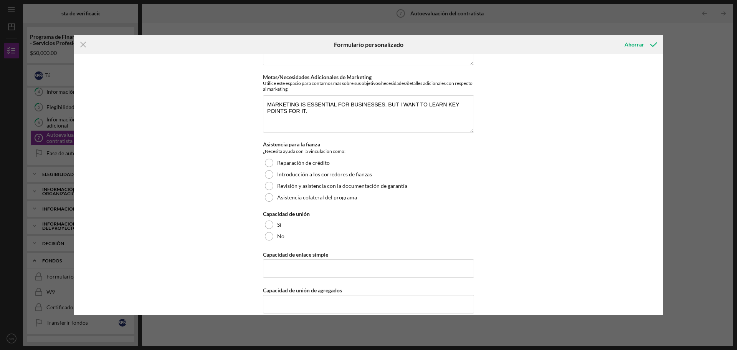
scroll to position [1613, 0]
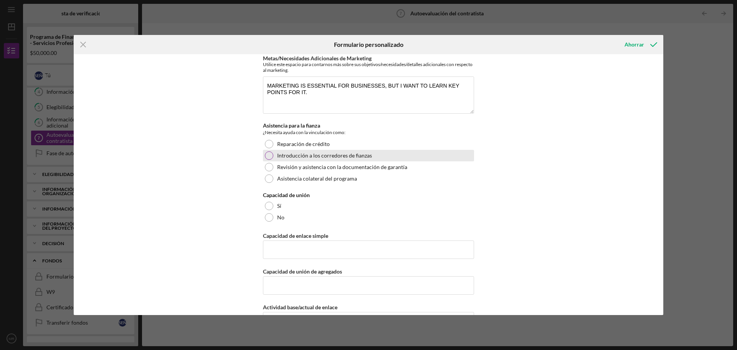
click at [270, 152] on div at bounding box center [269, 155] width 8 height 8
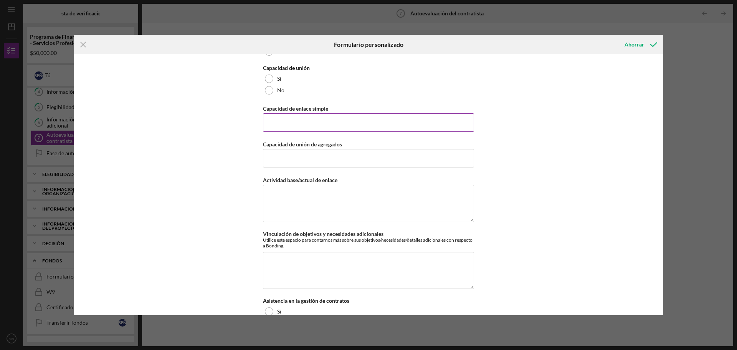
scroll to position [1728, 0]
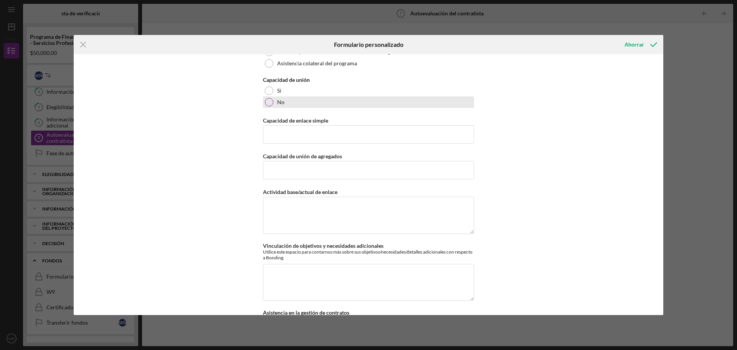
click at [269, 103] on div at bounding box center [269, 102] width 8 height 8
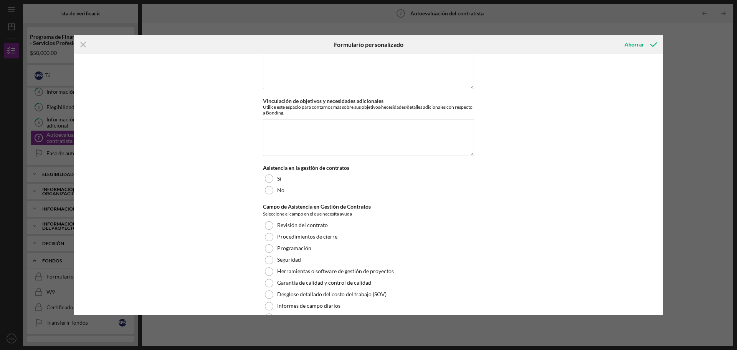
scroll to position [1920, 0]
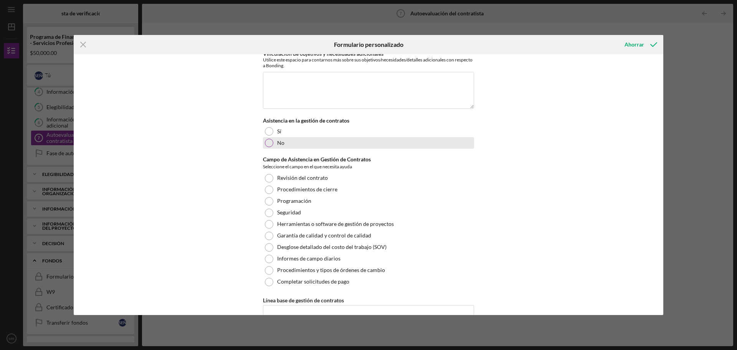
click at [267, 141] on div at bounding box center [269, 143] width 8 height 8
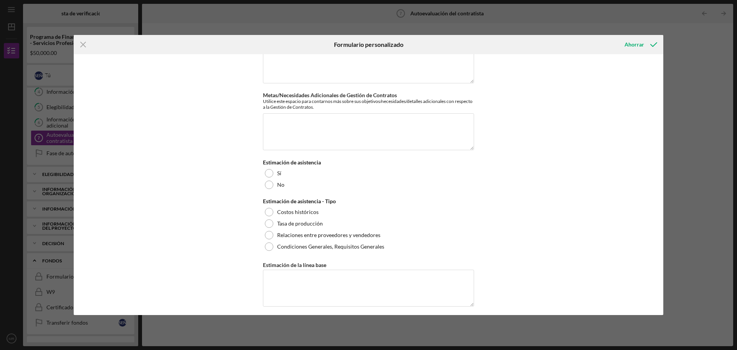
scroll to position [2189, 0]
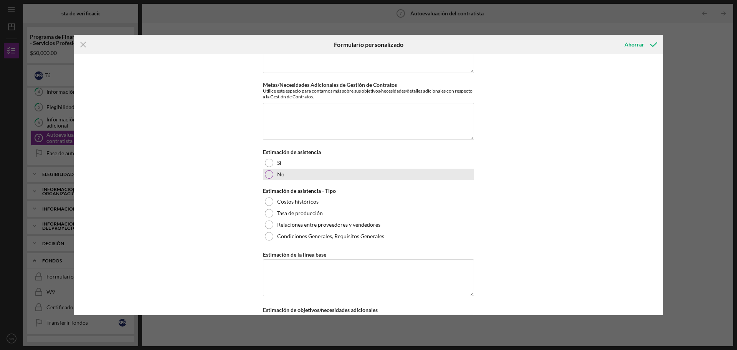
click at [266, 172] on div at bounding box center [269, 174] width 8 height 8
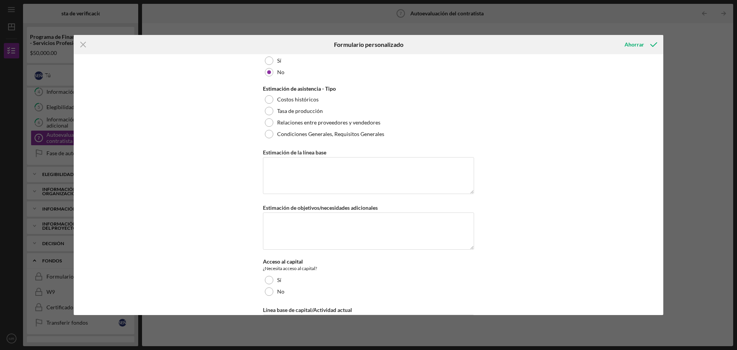
scroll to position [2340, 0]
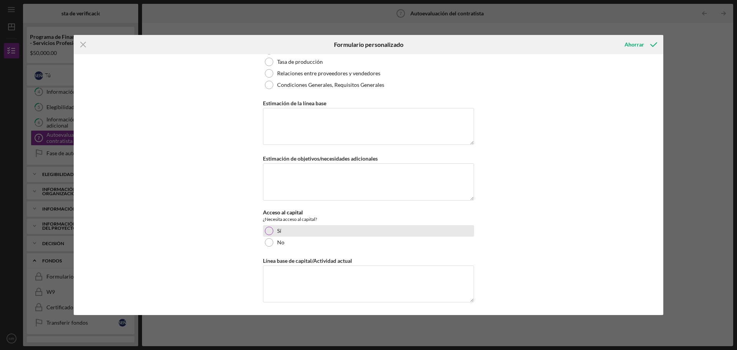
click at [265, 233] on div at bounding box center [269, 231] width 8 height 8
click at [638, 46] on font "Ahorrar" at bounding box center [635, 44] width 20 height 7
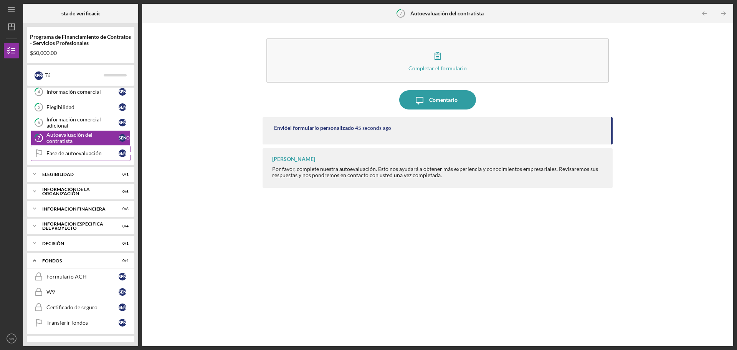
click at [75, 152] on font "Fase de autoevaluación" at bounding box center [73, 153] width 55 height 7
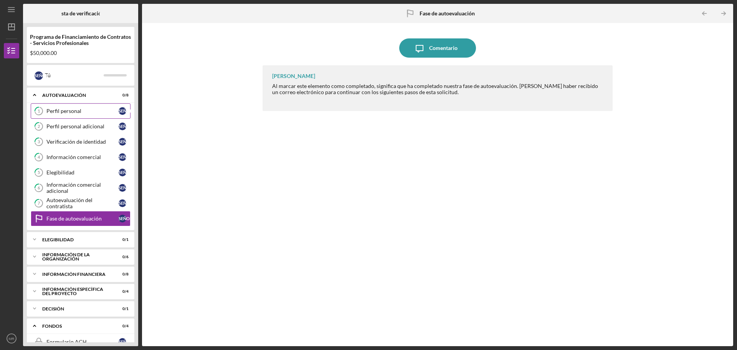
click at [84, 110] on div "Perfil personal" at bounding box center [82, 111] width 72 height 6
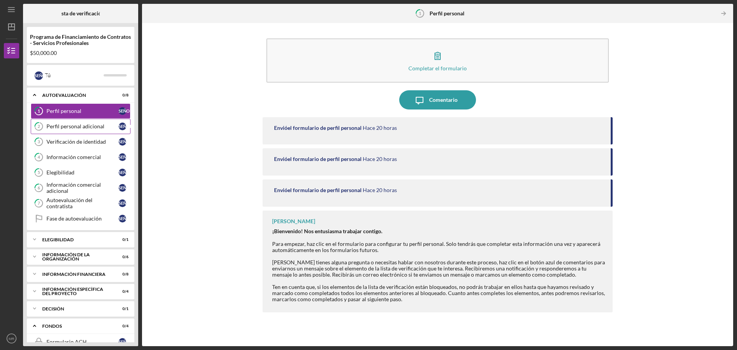
click at [82, 127] on font "Perfil personal adicional" at bounding box center [75, 126] width 58 height 7
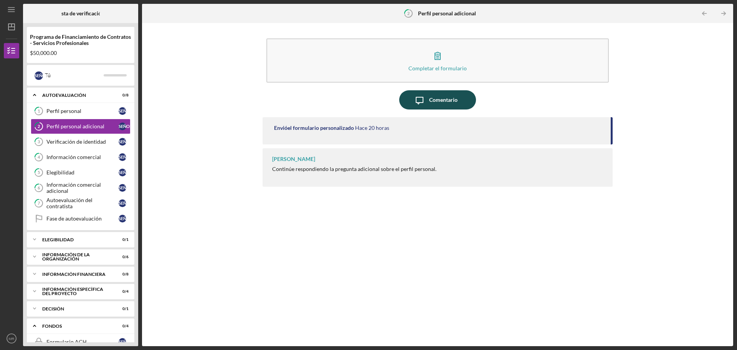
click at [444, 100] on font "Comentario" at bounding box center [443, 99] width 28 height 7
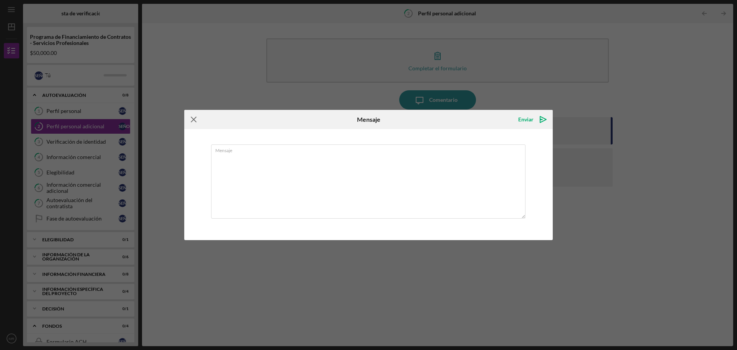
click at [195, 119] on g at bounding box center [193, 119] width 5 height 5
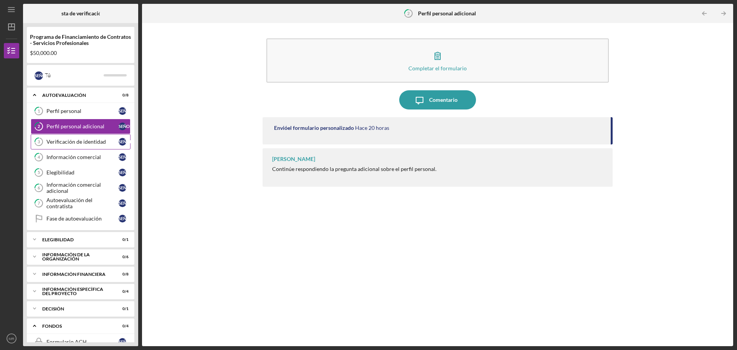
click at [93, 143] on font "Verificación de identidad" at bounding box center [76, 141] width 60 height 7
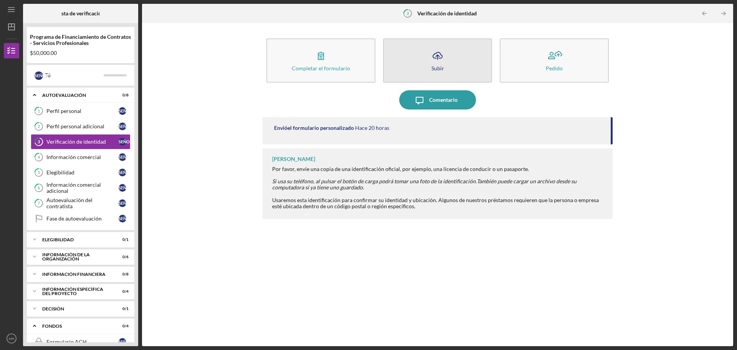
click at [437, 53] on icon "button" at bounding box center [437, 55] width 9 height 6
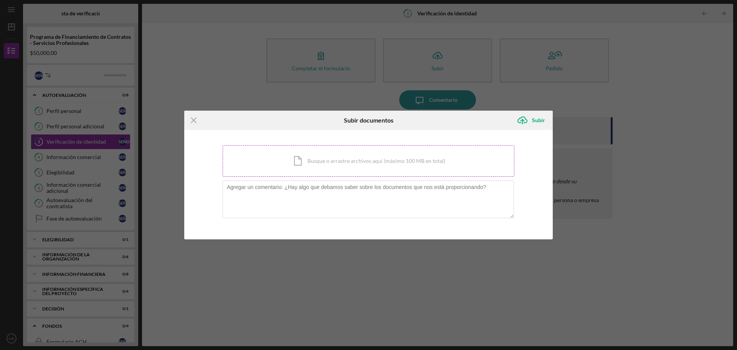
click at [301, 161] on div "Icon/Document Busque o arrastre archivos aquí (máximo 100 MB en total) Toque pa…" at bounding box center [369, 160] width 292 height 31
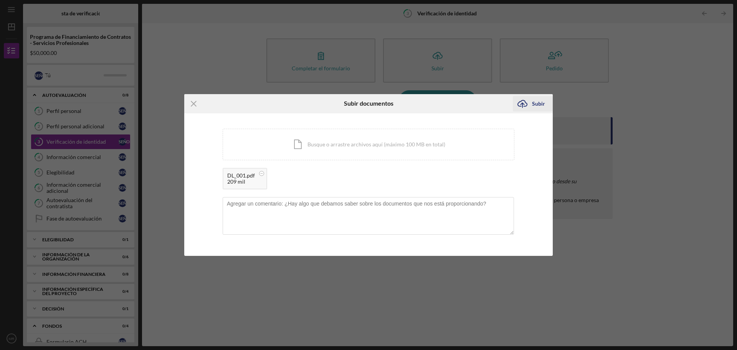
click at [533, 104] on font "Subir" at bounding box center [538, 103] width 13 height 7
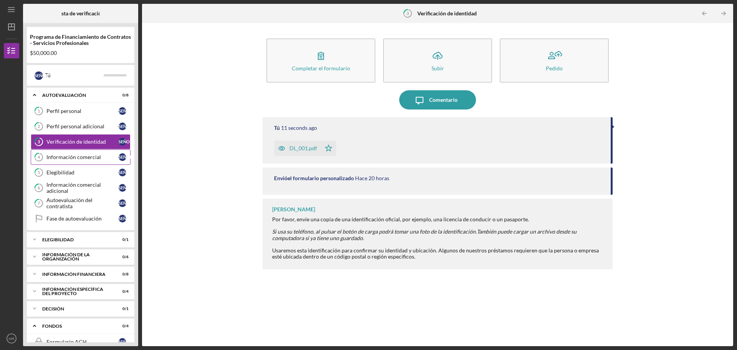
click at [53, 162] on link "4 Información comercial SEÑOR ​" at bounding box center [81, 156] width 100 height 15
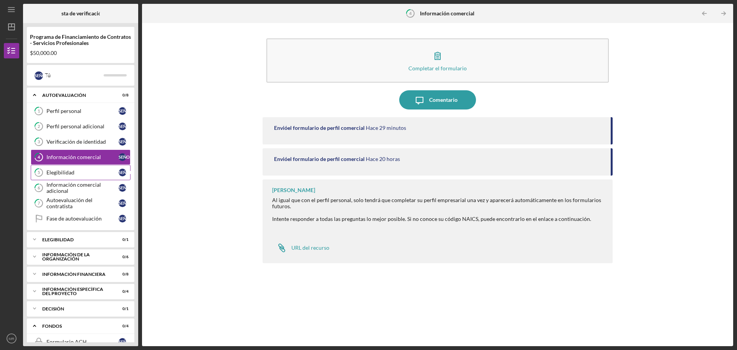
click at [82, 176] on link "5 Elegibilidad SEÑOR ​" at bounding box center [81, 172] width 100 height 15
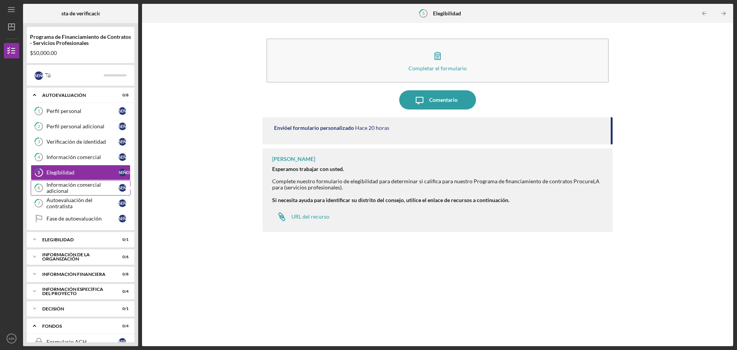
click at [108, 190] on div "Información comercial adicional" at bounding box center [82, 188] width 72 height 12
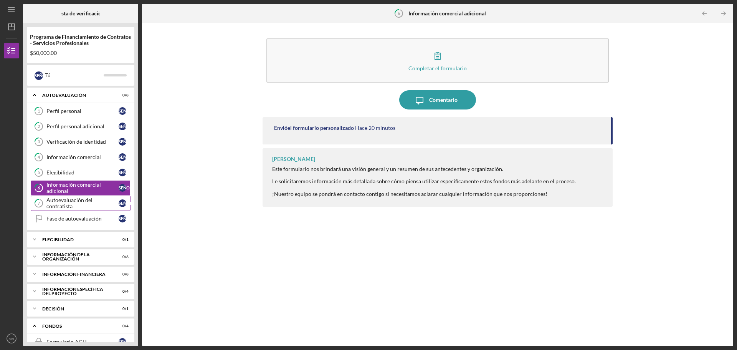
click at [93, 203] on font "Autoevaluación del contratista" at bounding box center [69, 203] width 46 height 13
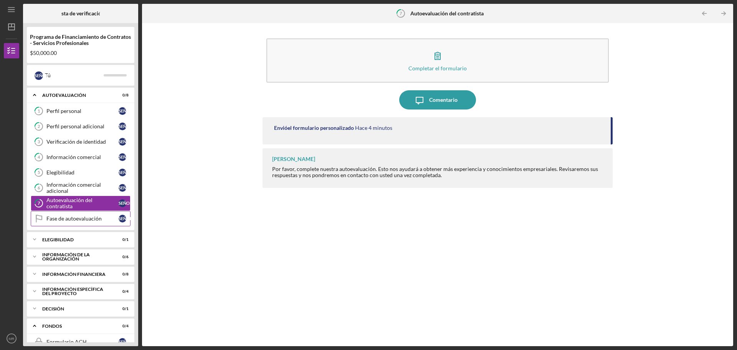
click at [92, 215] on link "Self-Assessment Phase Fase de autoevaluación SEÑOR ​" at bounding box center [81, 218] width 100 height 15
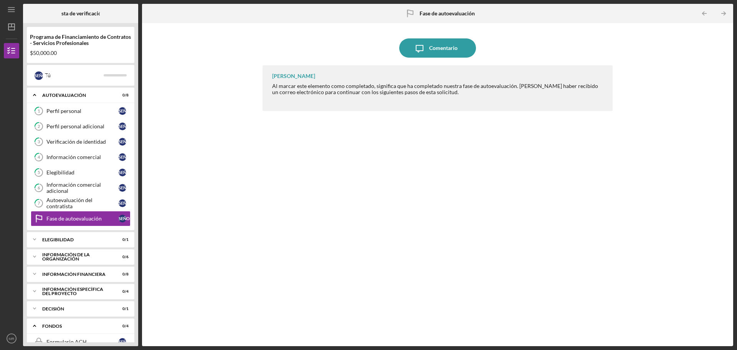
click at [447, 12] on font "Fase de autoevaluación" at bounding box center [447, 13] width 55 height 7
click at [726, 12] on icon "Icon/Table Pagination Arrow" at bounding box center [723, 13] width 17 height 17
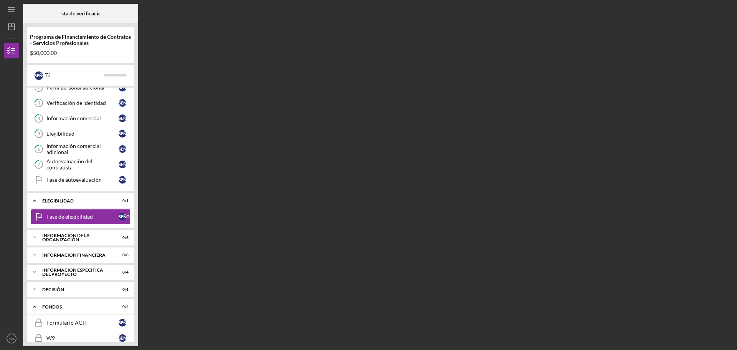
scroll to position [41, 0]
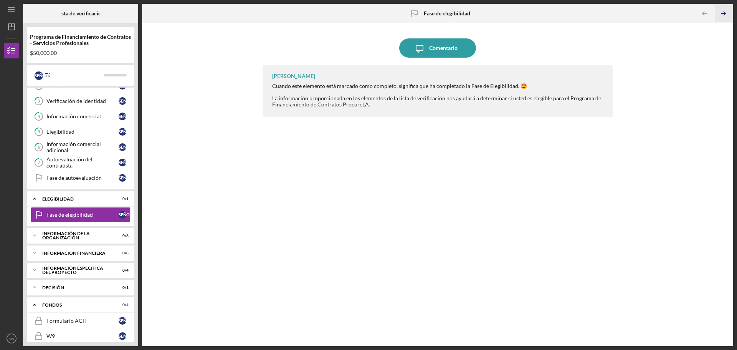
click at [725, 9] on icon "Icon/Table Pagination Arrow" at bounding box center [723, 13] width 17 height 17
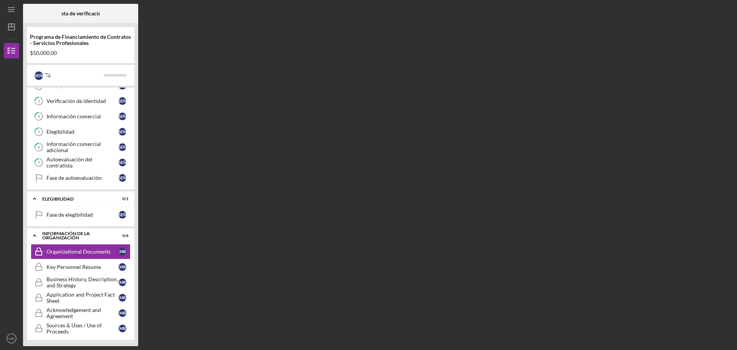
scroll to position [78, 0]
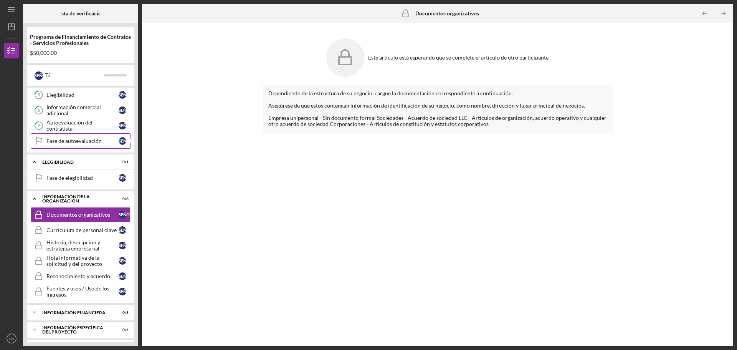
click at [65, 143] on font "Fase de autoevaluación" at bounding box center [73, 140] width 55 height 7
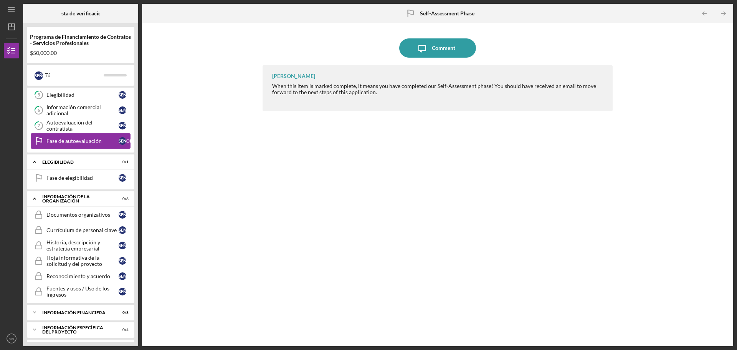
scroll to position [39, 0]
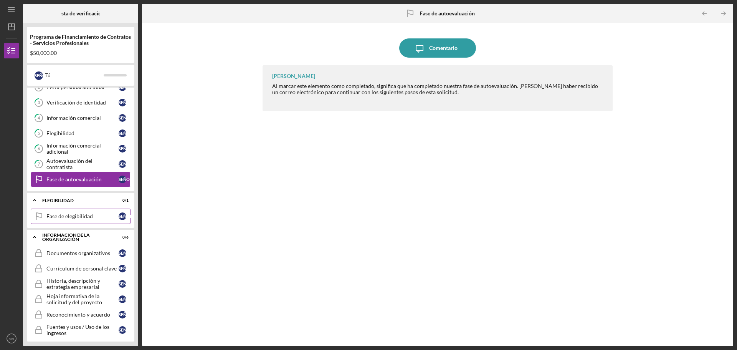
click at [59, 215] on font "Fase de elegibilidad" at bounding box center [69, 216] width 46 height 7
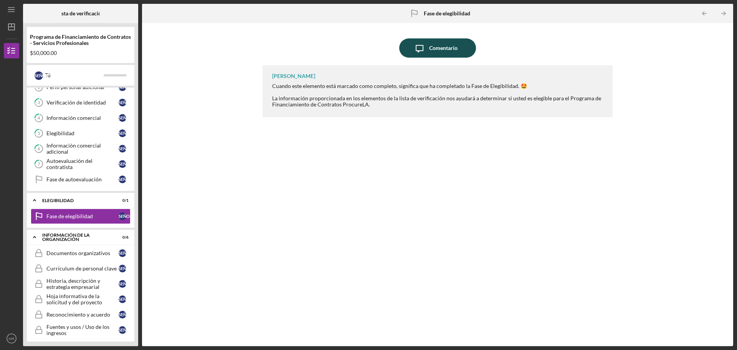
click at [454, 46] on font "Comentario" at bounding box center [443, 48] width 28 height 7
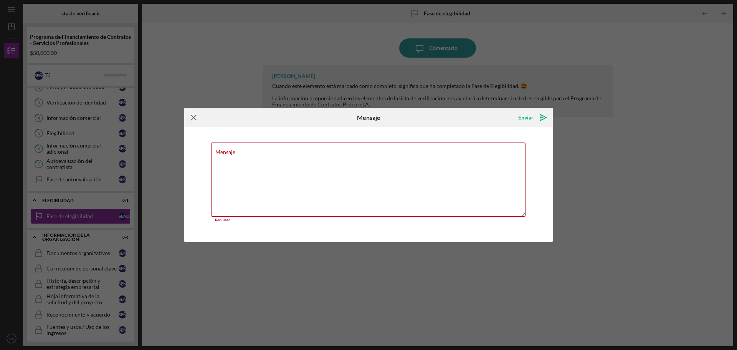
click at [191, 117] on icon "Icon/Menu Close" at bounding box center [193, 117] width 19 height 19
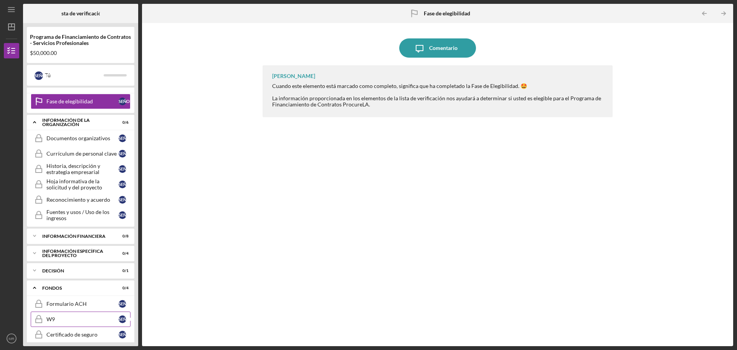
scroll to position [154, 0]
click at [69, 133] on link "Organizational Documents Documentos organizativos SEÑOR ​" at bounding box center [81, 137] width 100 height 15
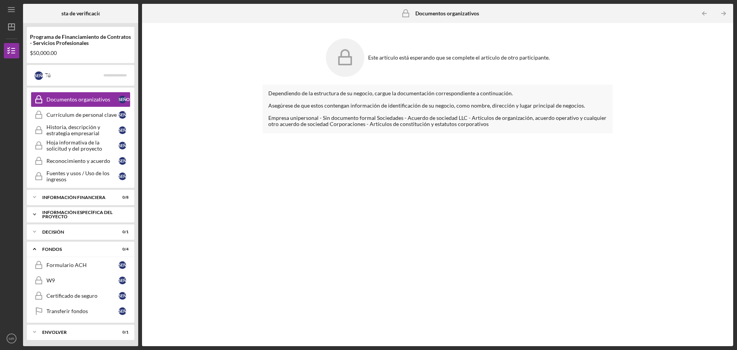
scroll to position [194, 0]
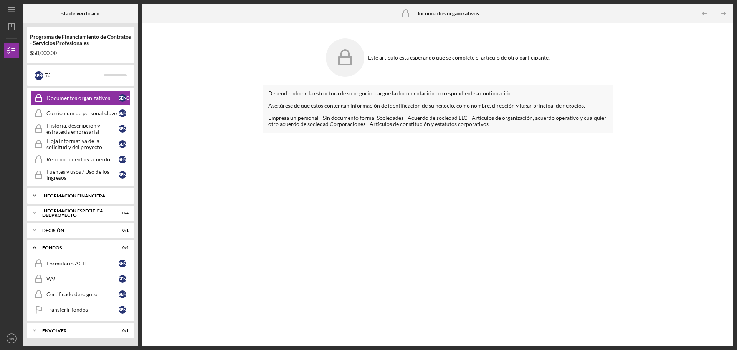
click at [80, 193] on font "Información financiera" at bounding box center [73, 196] width 63 height 6
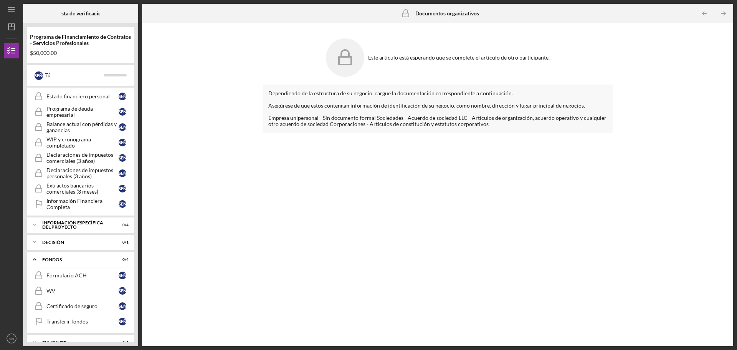
scroll to position [321, 0]
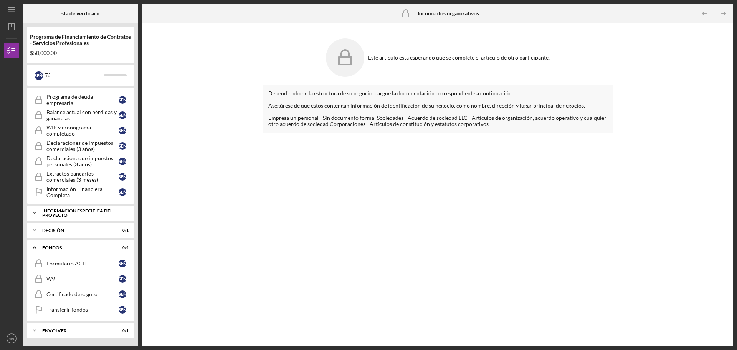
click at [98, 216] on font "Información específica del proyecto" at bounding box center [83, 212] width 83 height 9
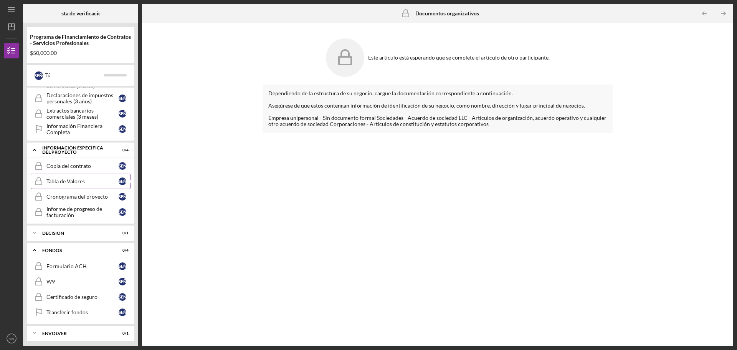
scroll to position [387, 0]
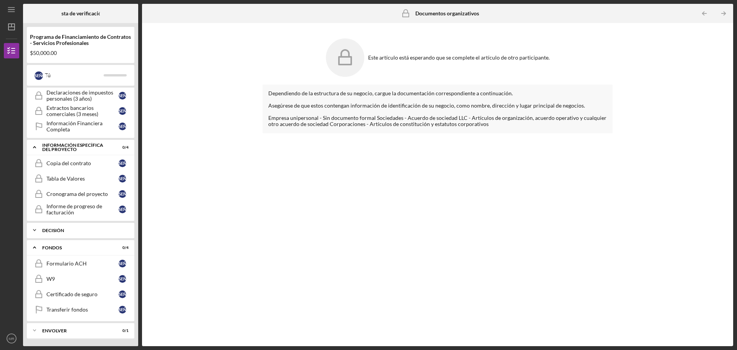
click at [71, 227] on div "Icon/Expander Decisión 0 / 1" at bounding box center [81, 229] width 108 height 15
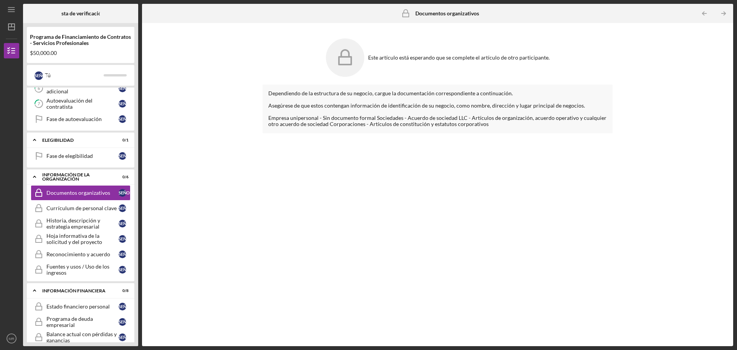
scroll to position [0, 0]
